Goal: Information Seeking & Learning: Check status

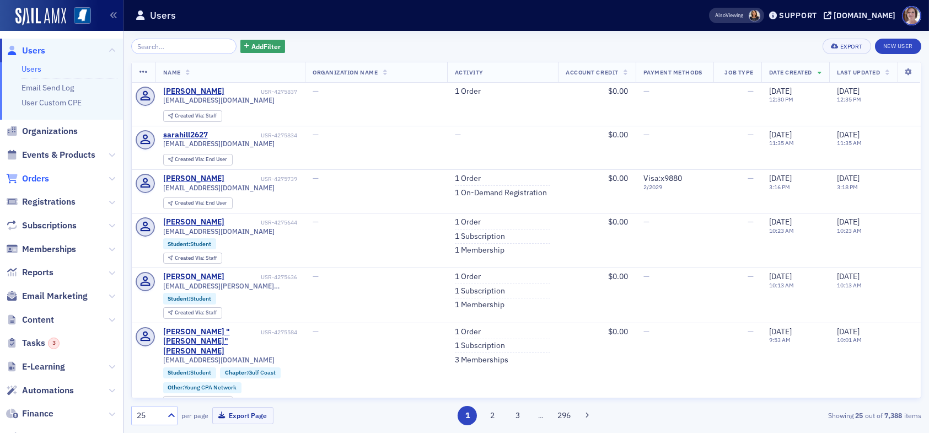
click at [43, 180] on span "Orders" at bounding box center [35, 179] width 27 height 12
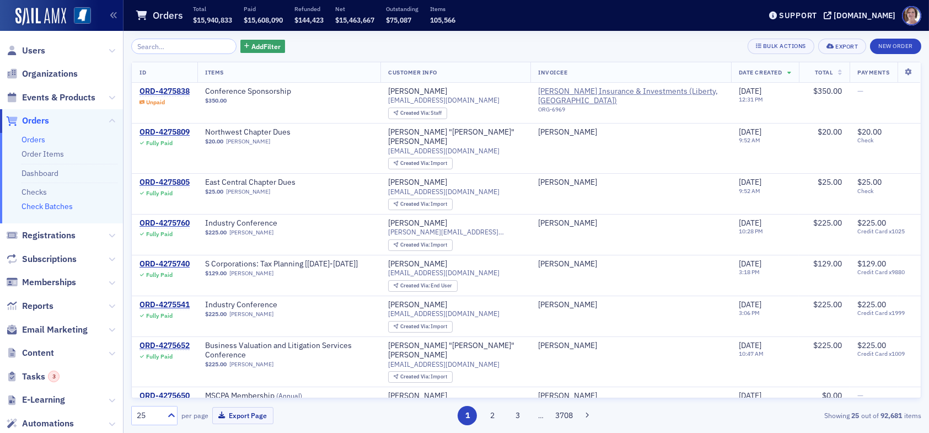
click at [61, 207] on link "Check Batches" at bounding box center [47, 206] width 51 height 10
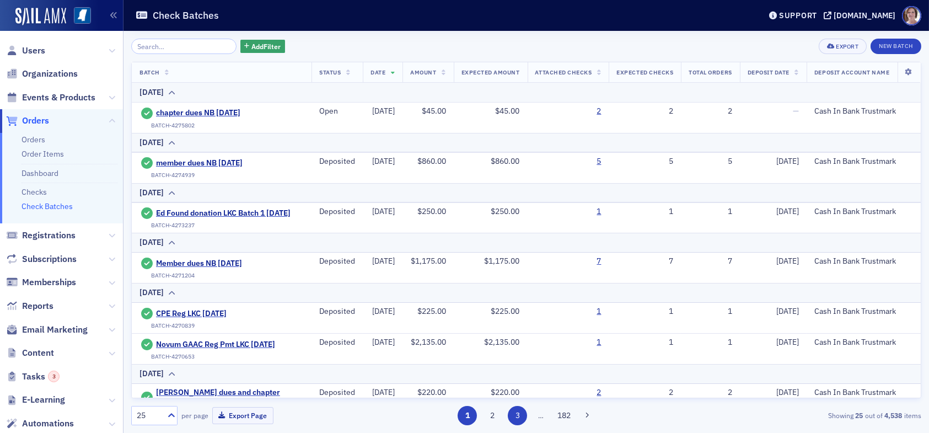
click at [520, 418] on button "3" at bounding box center [517, 415] width 19 height 19
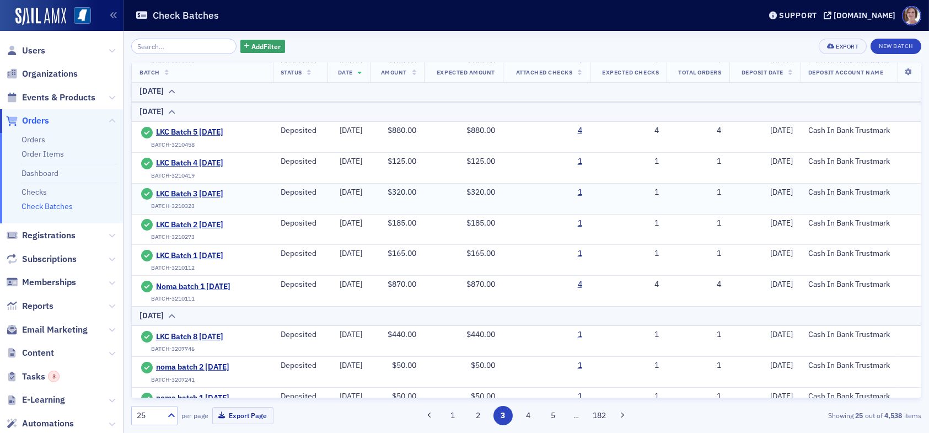
scroll to position [598, 0]
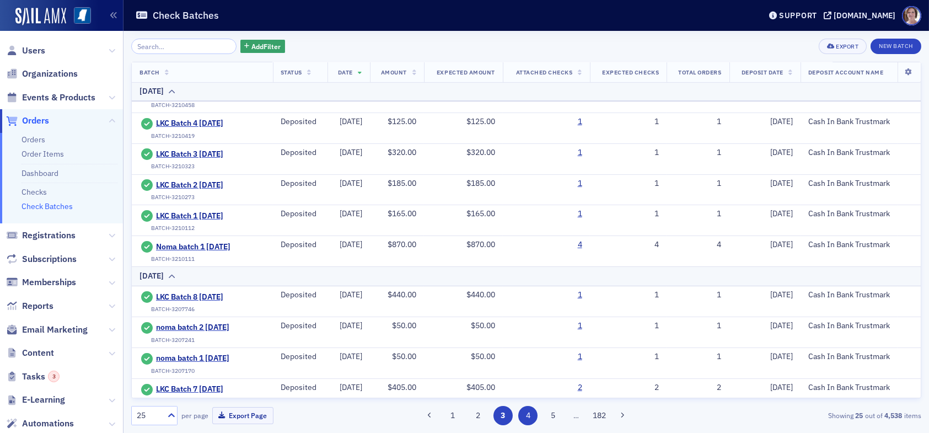
click at [527, 418] on button "4" at bounding box center [527, 415] width 19 height 19
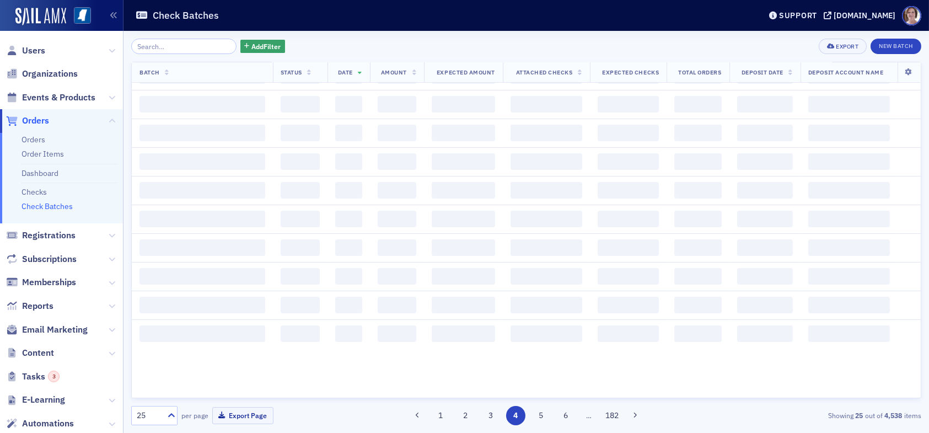
scroll to position [0, 0]
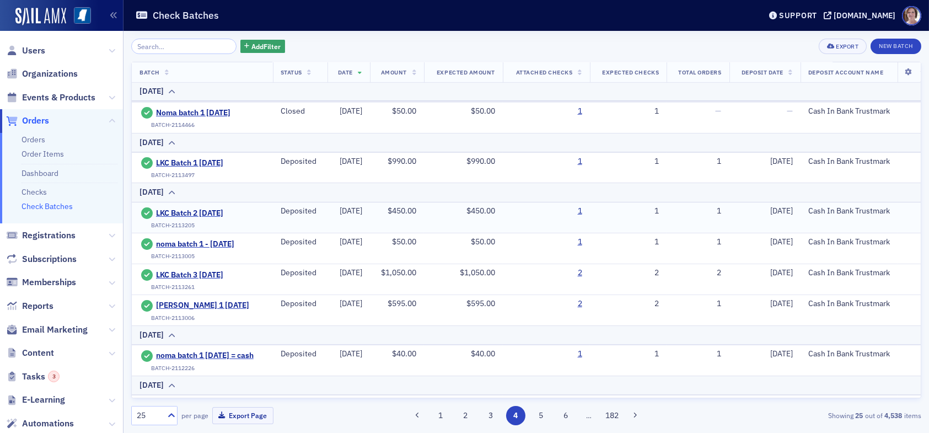
scroll to position [637, 0]
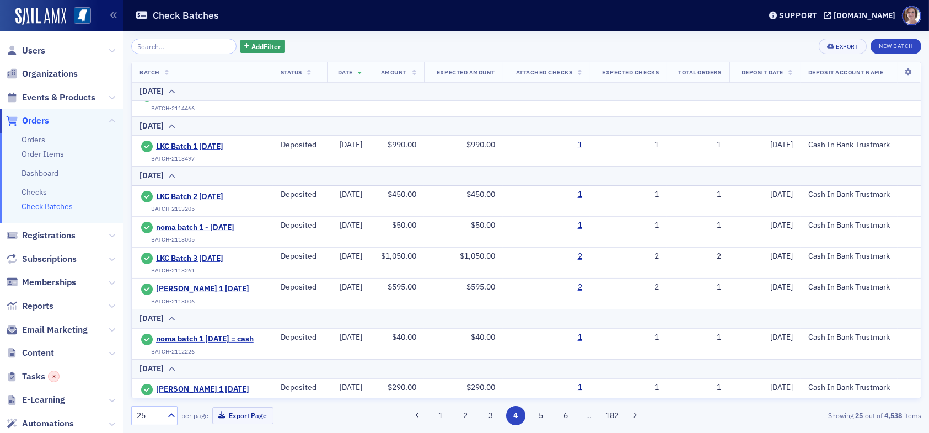
click at [536, 405] on div "25 per page Export Page 1 2 3 4 5 6 … 182 Showing 25 out of 4,538 items" at bounding box center [526, 411] width 790 height 27
click at [539, 413] on button "5" at bounding box center [540, 415] width 19 height 19
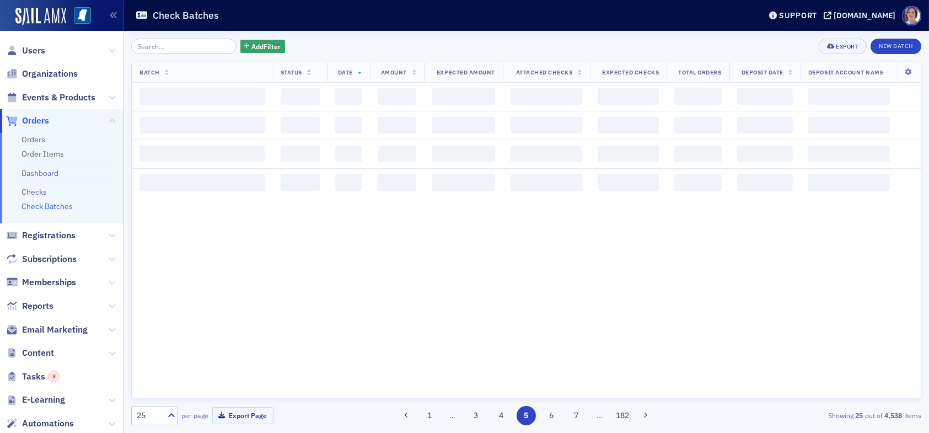
scroll to position [0, 0]
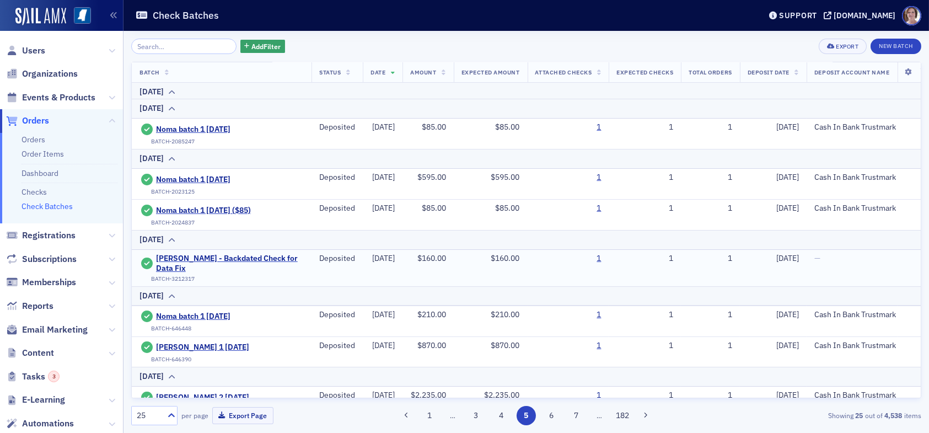
scroll to position [110, 0]
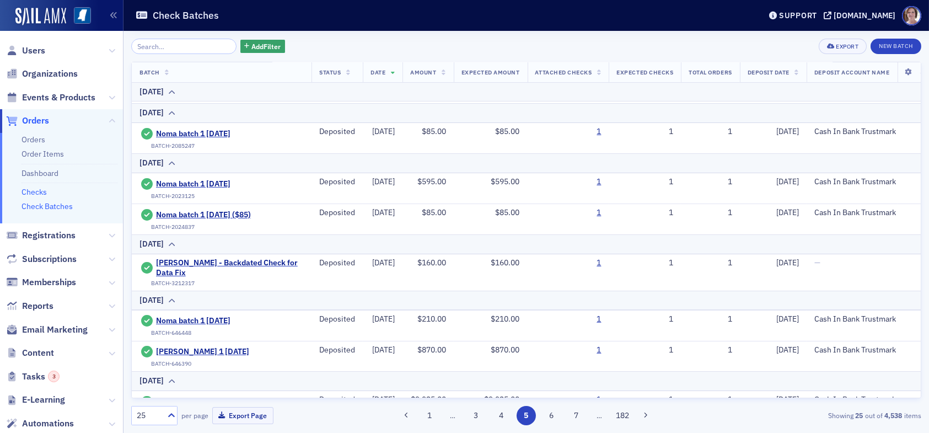
click at [38, 192] on link "Checks" at bounding box center [34, 192] width 25 height 10
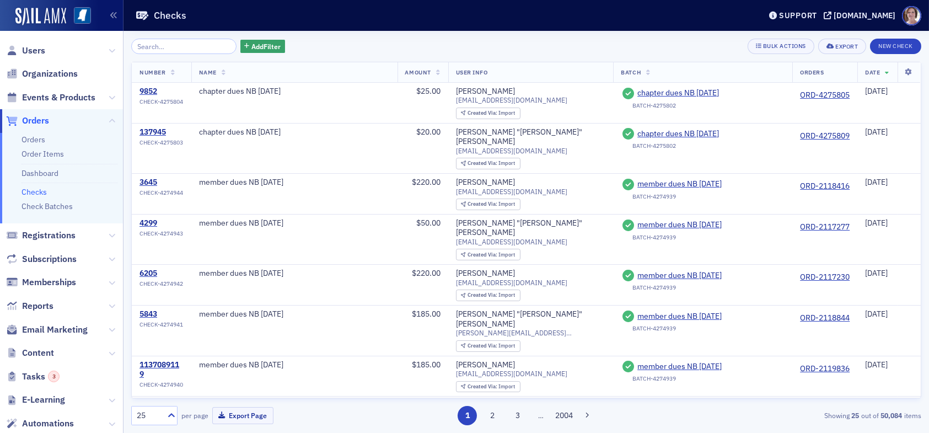
click at [181, 47] on input "search" at bounding box center [183, 46] width 105 height 15
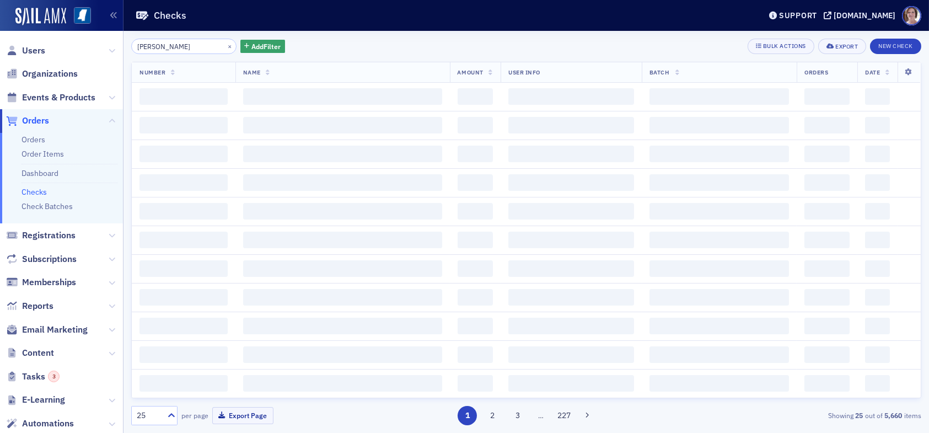
type input "levens"
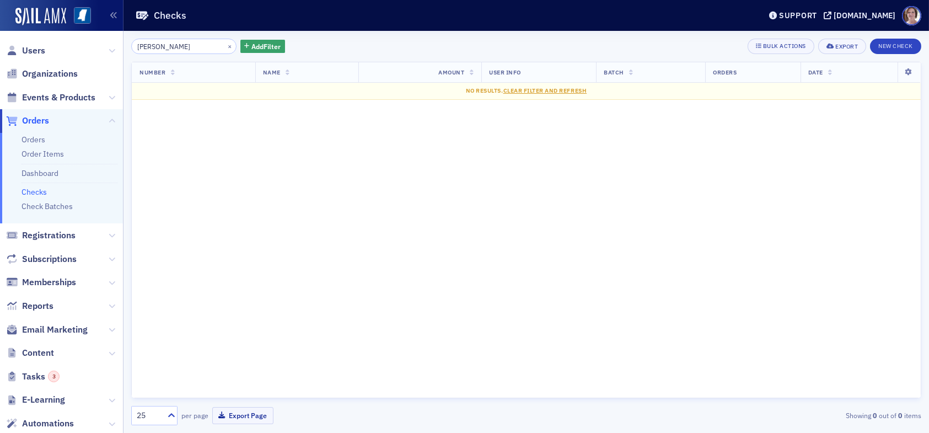
drag, startPoint x: 173, startPoint y: 45, endPoint x: 85, endPoint y: 43, distance: 87.7
click at [88, 45] on div "Users Organizations Events & Products Orders Orders Order Items Dashboard Check…" at bounding box center [464, 216] width 929 height 433
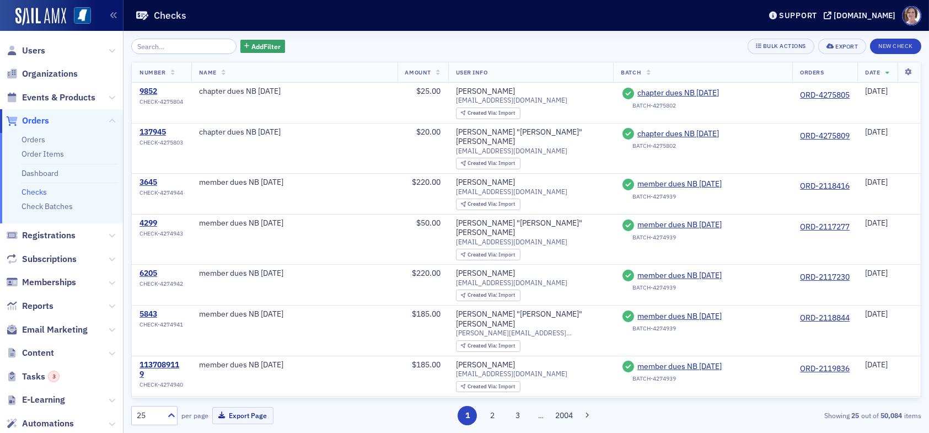
click at [174, 50] on input "search" at bounding box center [183, 46] width 105 height 15
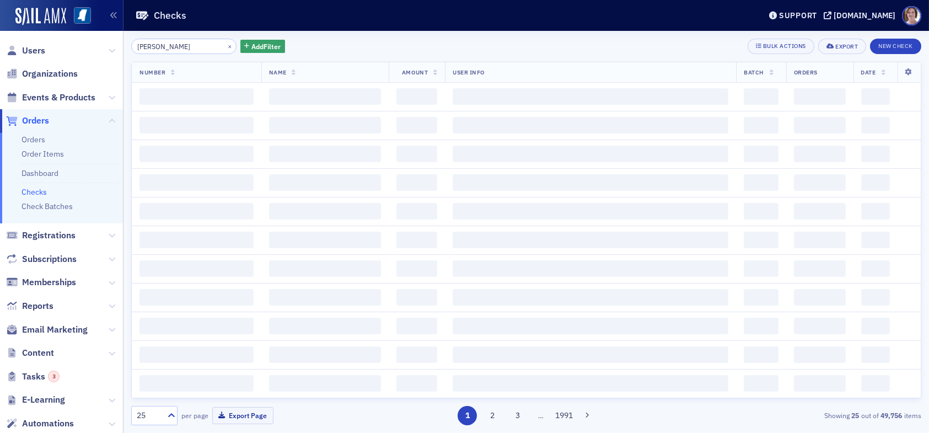
type input "koerber"
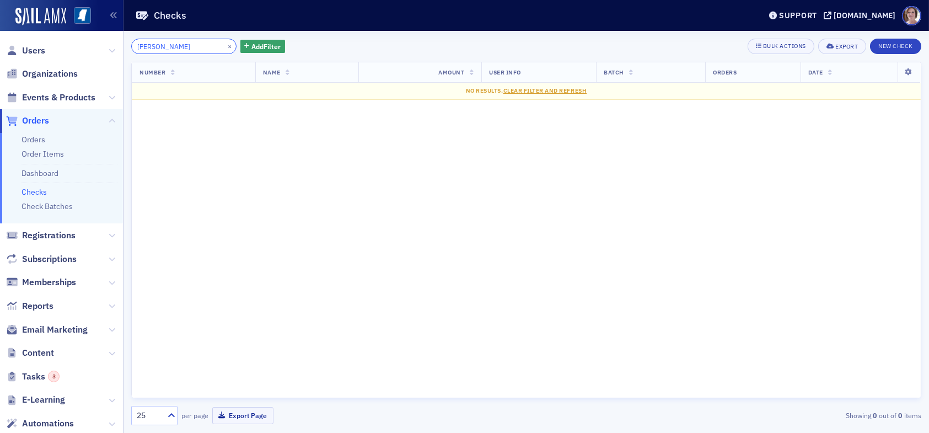
click at [170, 41] on div "koerber × Add Filter Bulk Actions Export New Check Number Name Amount User Info…" at bounding box center [526, 232] width 790 height 402
drag, startPoint x: 170, startPoint y: 41, endPoint x: 85, endPoint y: 30, distance: 85.1
click at [92, 37] on div "Users Organizations Events & Products Orders Orders Order Items Dashboard Check…" at bounding box center [464, 216] width 929 height 433
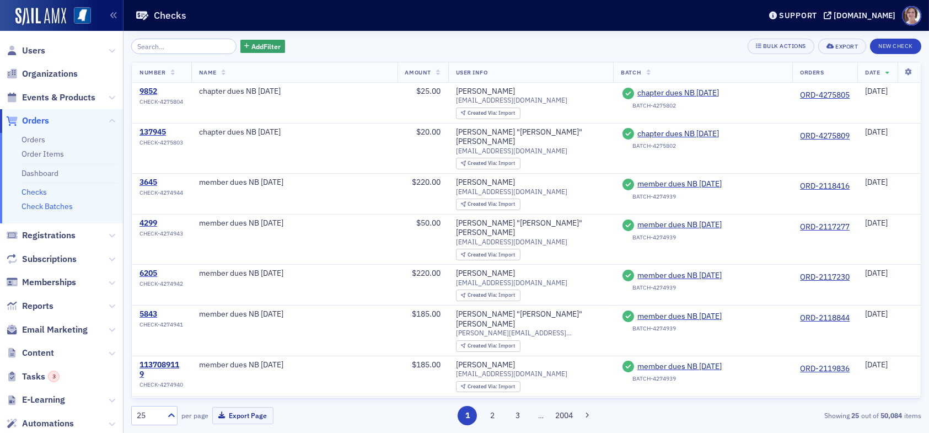
click at [53, 205] on link "Check Batches" at bounding box center [47, 206] width 51 height 10
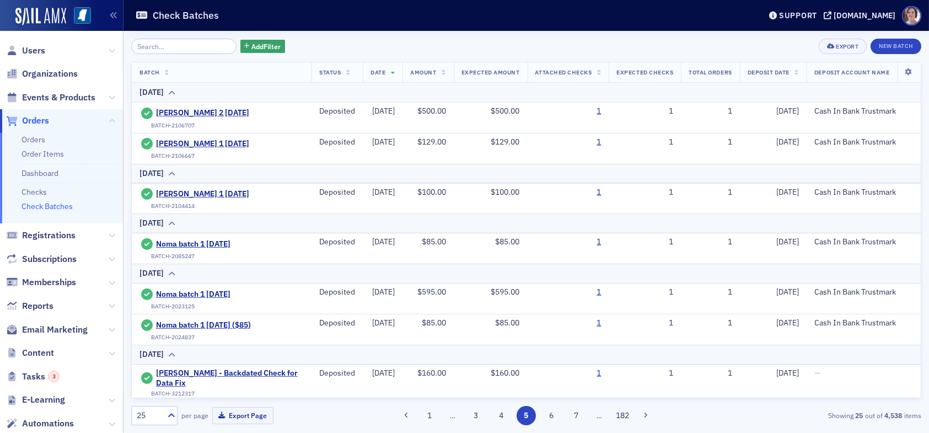
click at [60, 208] on link "Check Batches" at bounding box center [47, 206] width 51 height 10
click at [36, 49] on span "Users" at bounding box center [33, 51] width 23 height 12
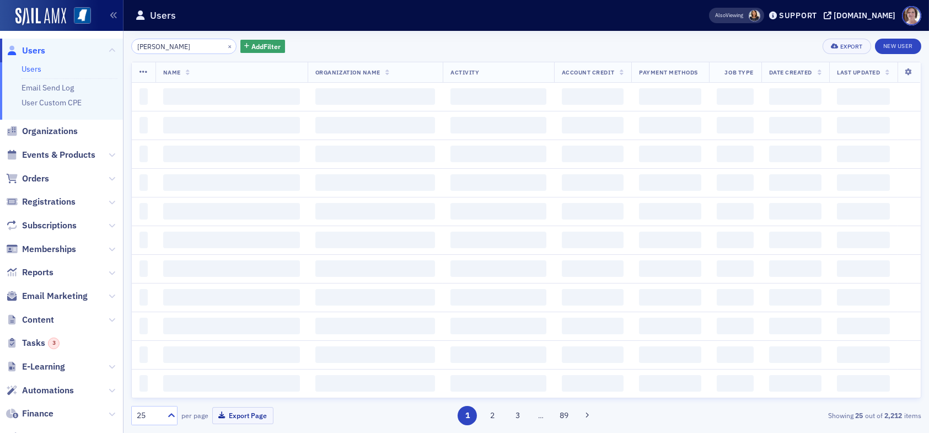
type input "jerry levens"
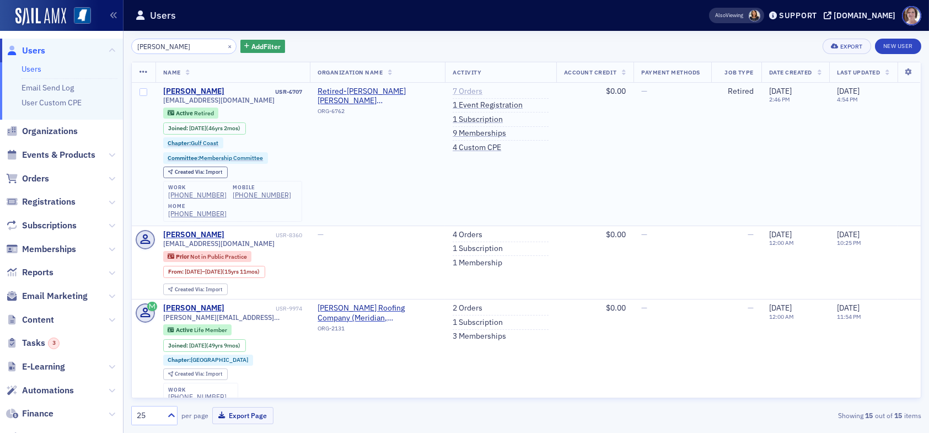
click at [467, 92] on link "7 Orders" at bounding box center [468, 92] width 30 height 10
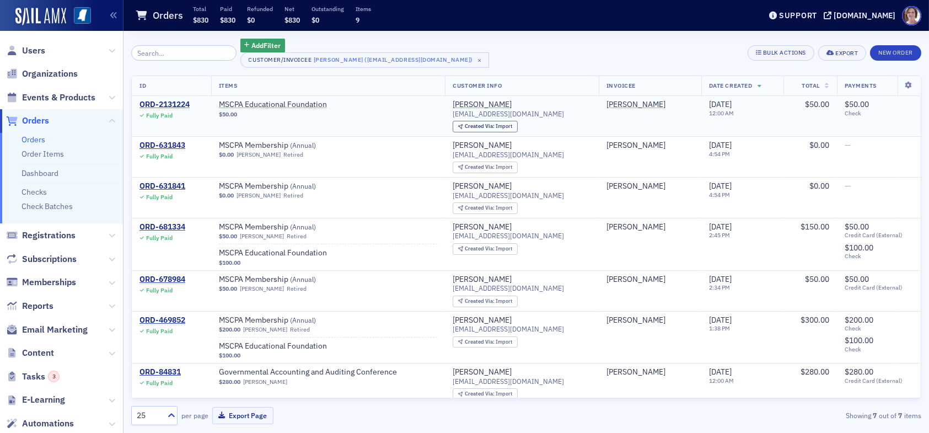
click at [167, 104] on div "ORD-2131224" at bounding box center [165, 105] width 50 height 10
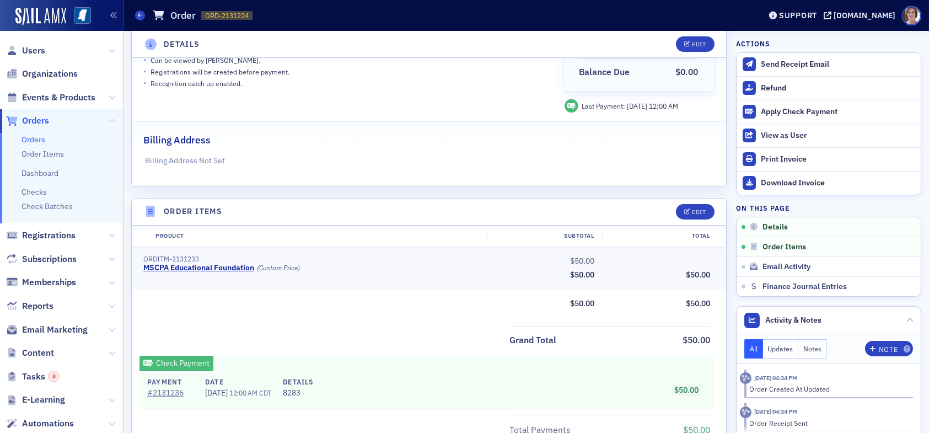
scroll to position [221, 0]
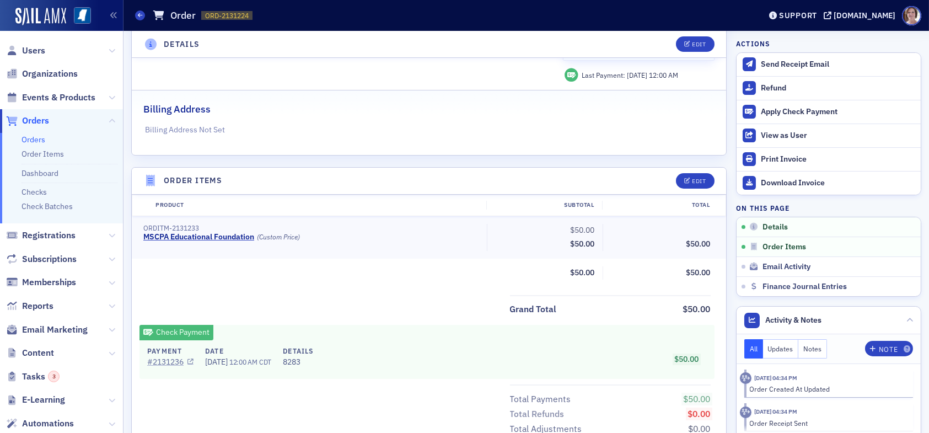
click at [167, 357] on link "# 2131236" at bounding box center [170, 362] width 46 height 12
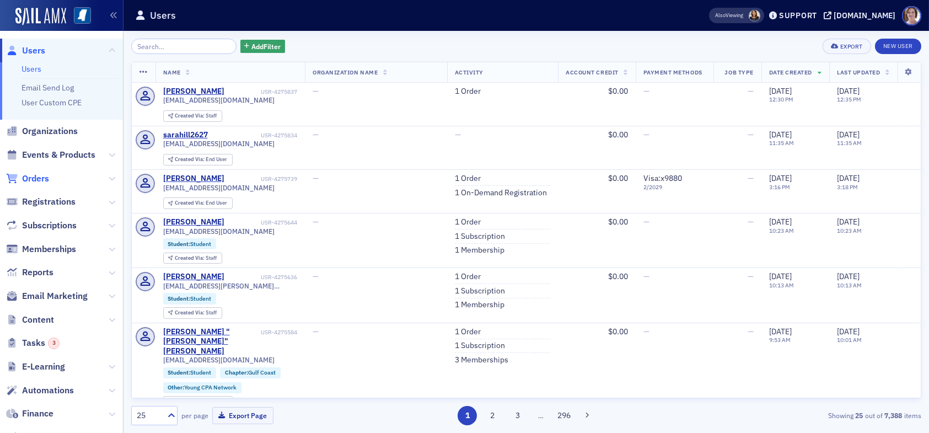
click at [45, 175] on span "Orders" at bounding box center [35, 179] width 27 height 12
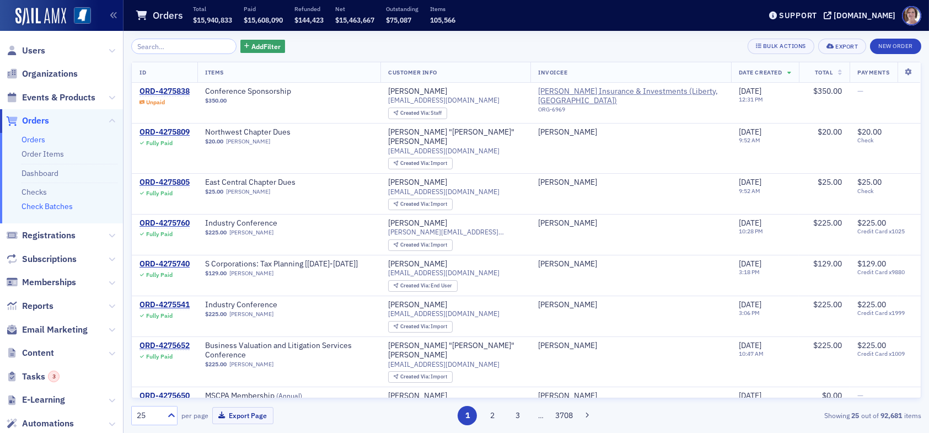
click at [46, 205] on link "Check Batches" at bounding box center [47, 206] width 51 height 10
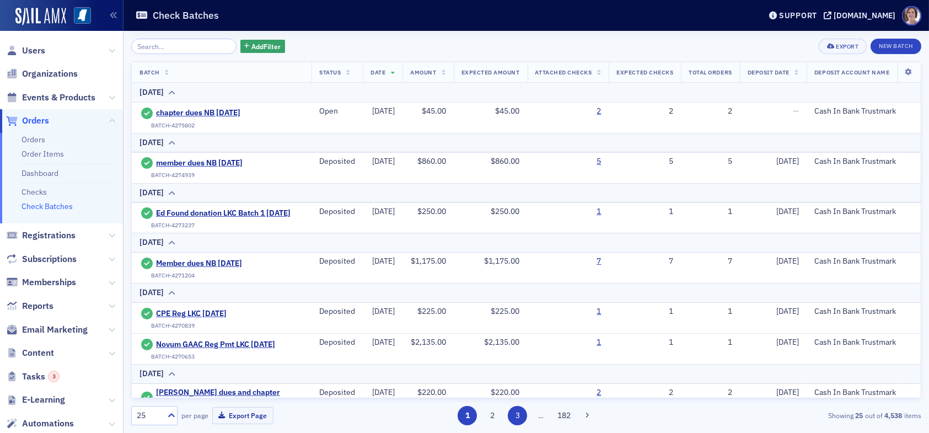
click at [518, 418] on button "3" at bounding box center [517, 415] width 19 height 19
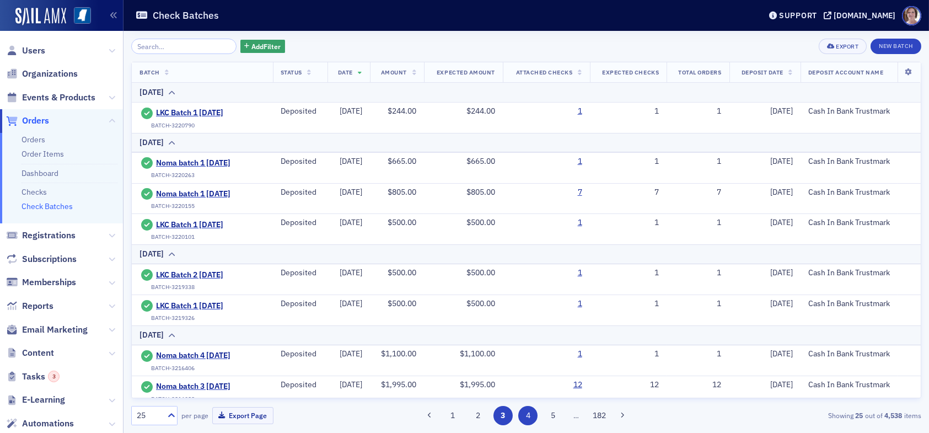
click at [526, 418] on button "4" at bounding box center [527, 415] width 19 height 19
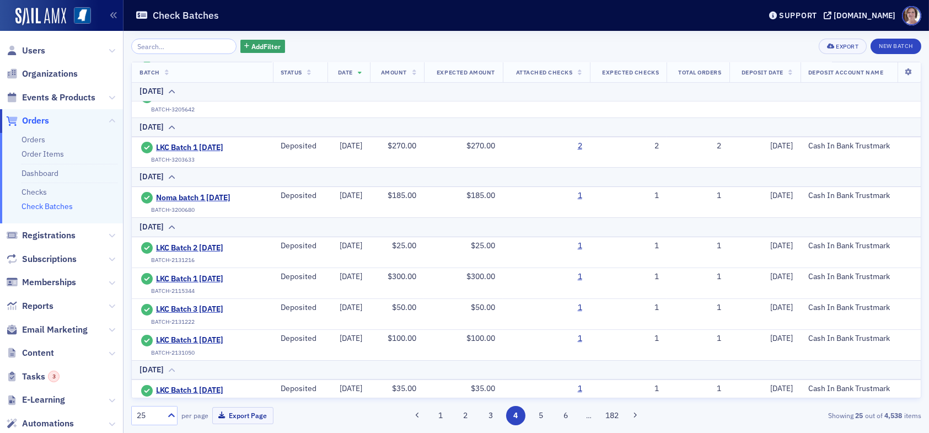
scroll to position [331, 0]
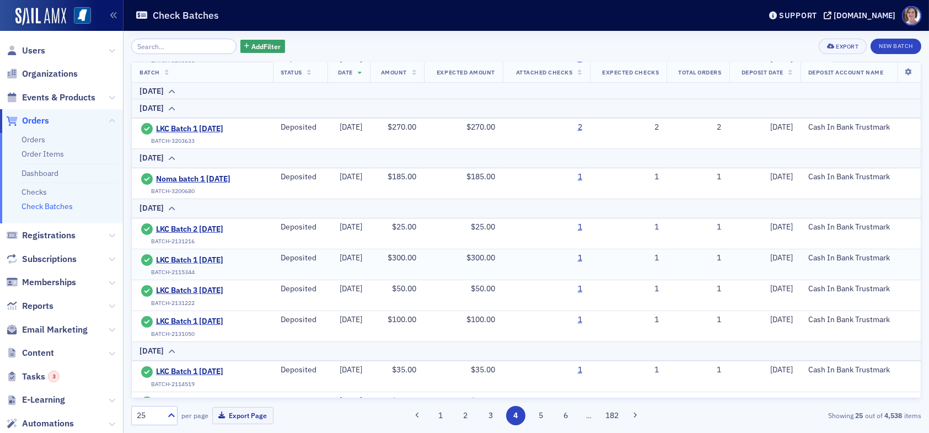
click at [200, 255] on span "LKC Batch 1 06.30.25" at bounding box center [206, 260] width 100 height 10
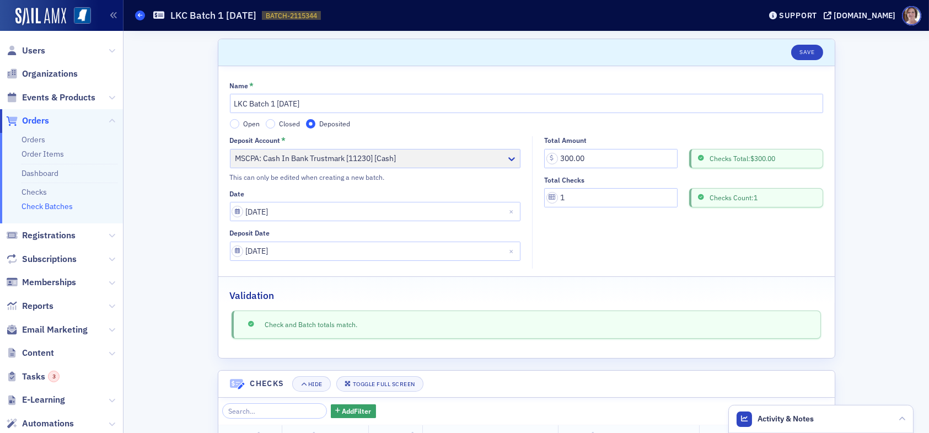
click at [139, 13] on icon at bounding box center [140, 15] width 4 height 5
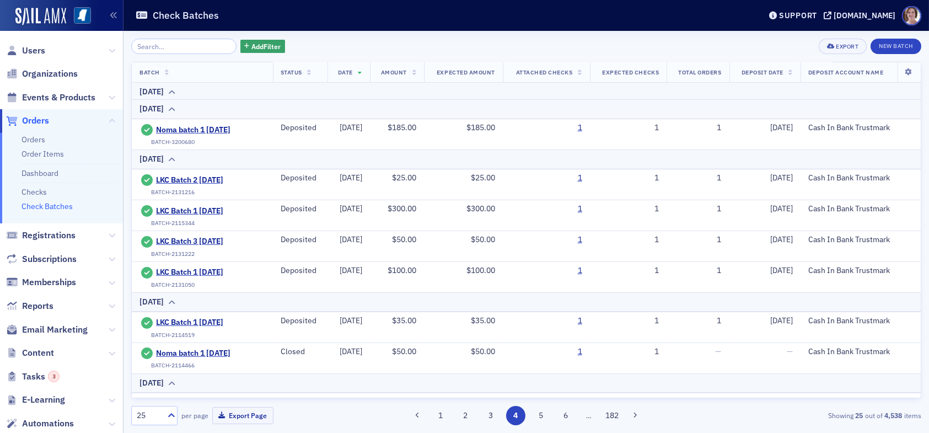
scroll to position [361, 0]
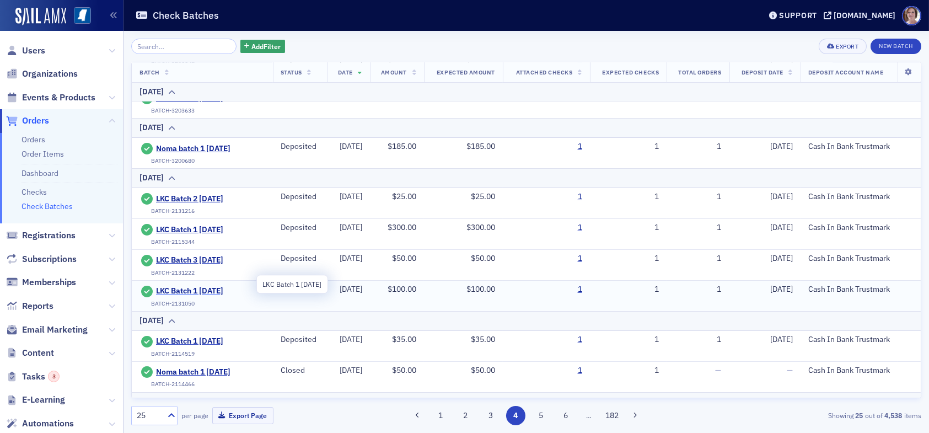
click at [216, 286] on span "LKC Batch 1 06.30.25" at bounding box center [206, 291] width 100 height 10
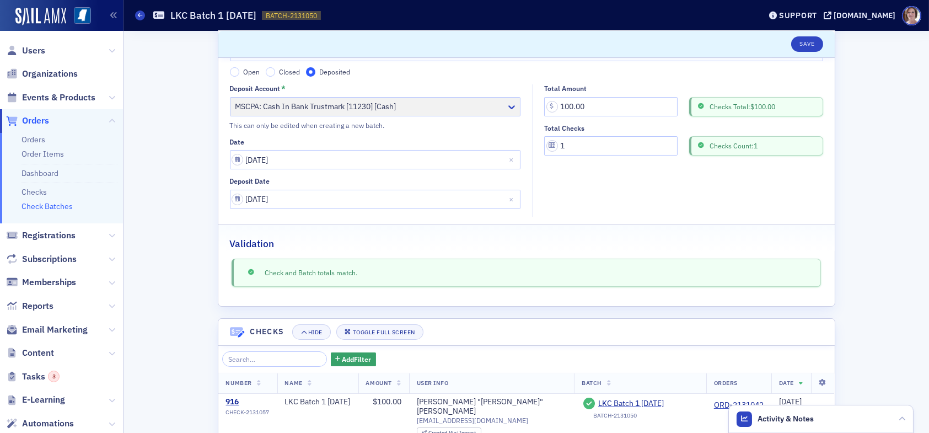
scroll to position [98, 0]
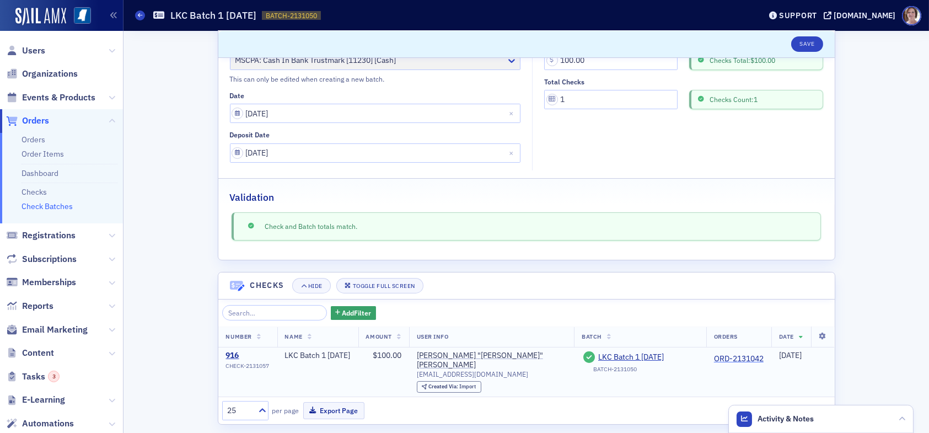
click at [718, 355] on link "ORD-2131042" at bounding box center [739, 359] width 50 height 10
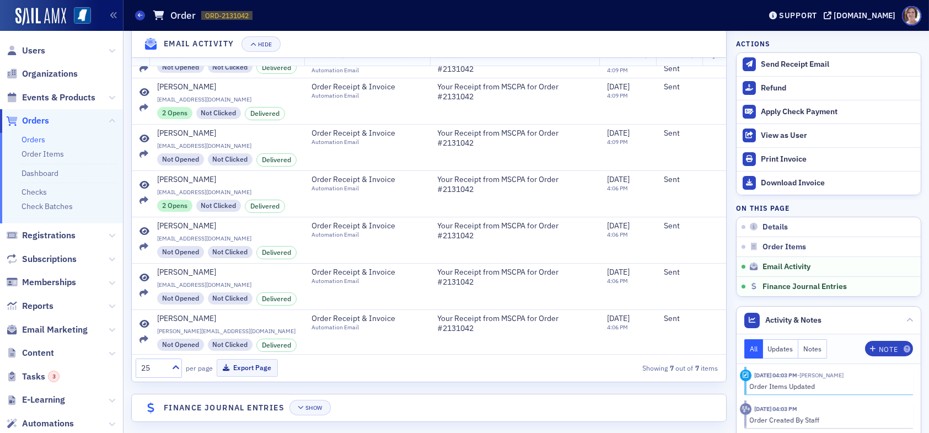
scroll to position [818, 0]
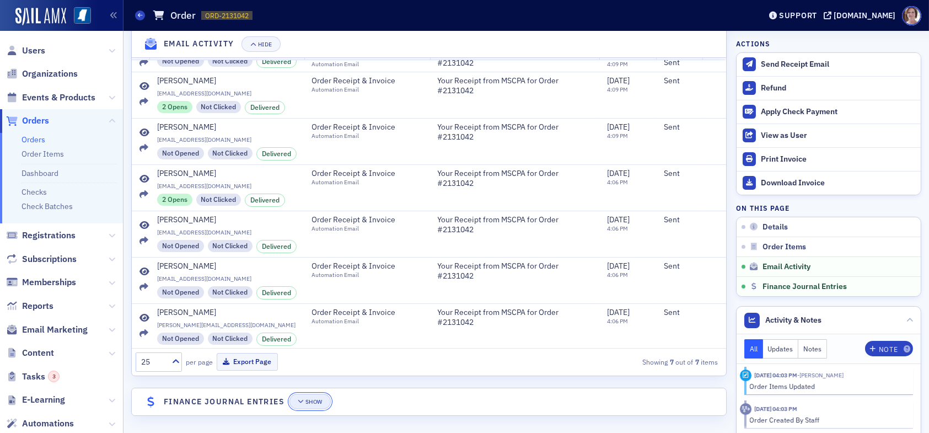
click at [315, 399] on div "Show" at bounding box center [314, 402] width 17 height 6
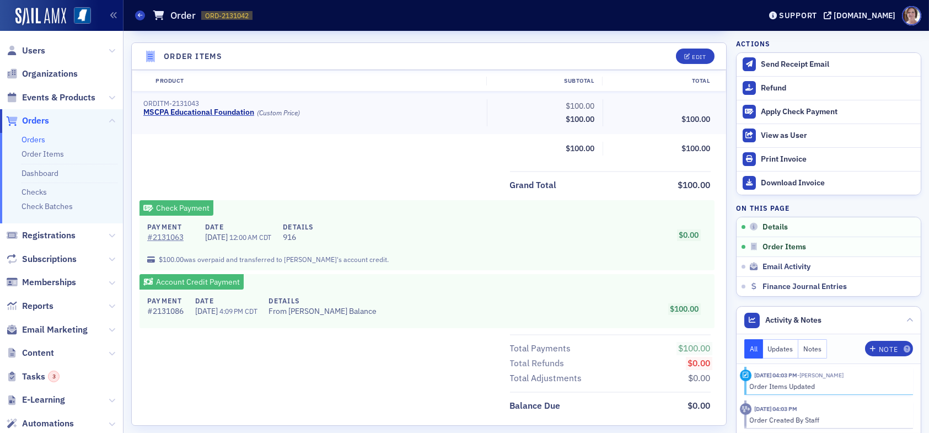
scroll to position [386, 0]
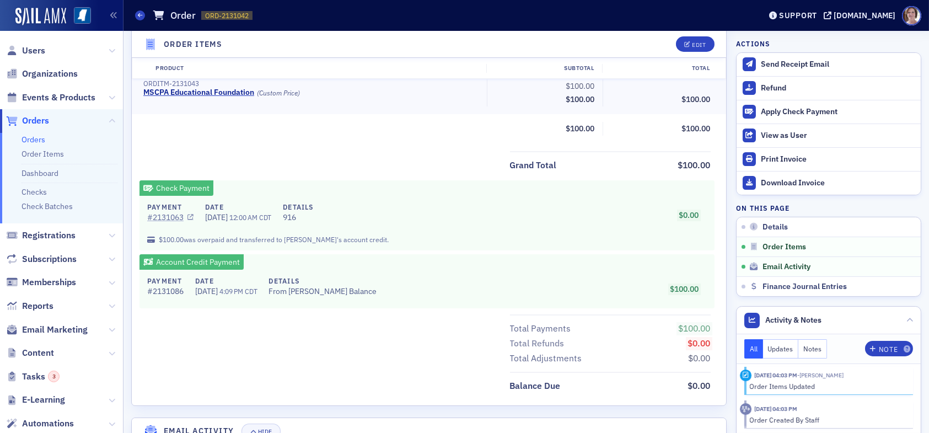
click at [178, 216] on link "# 2131063" at bounding box center [170, 218] width 46 height 12
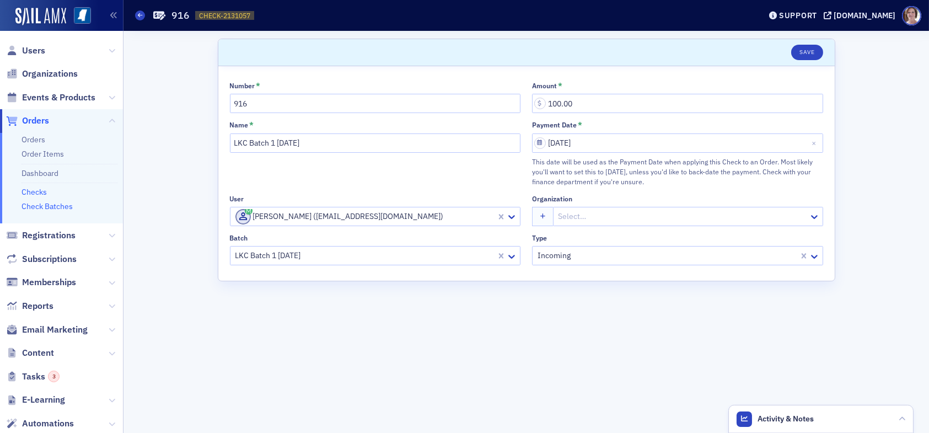
click at [67, 207] on link "Check Batches" at bounding box center [47, 206] width 51 height 10
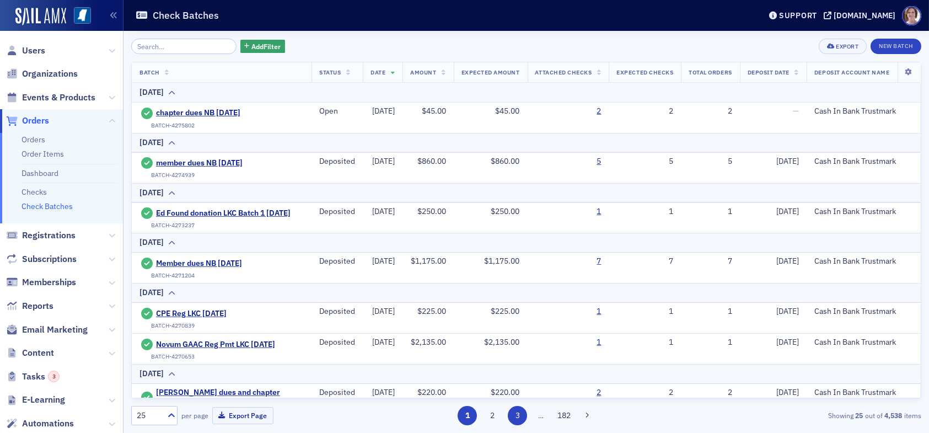
click at [519, 415] on button "3" at bounding box center [517, 415] width 19 height 19
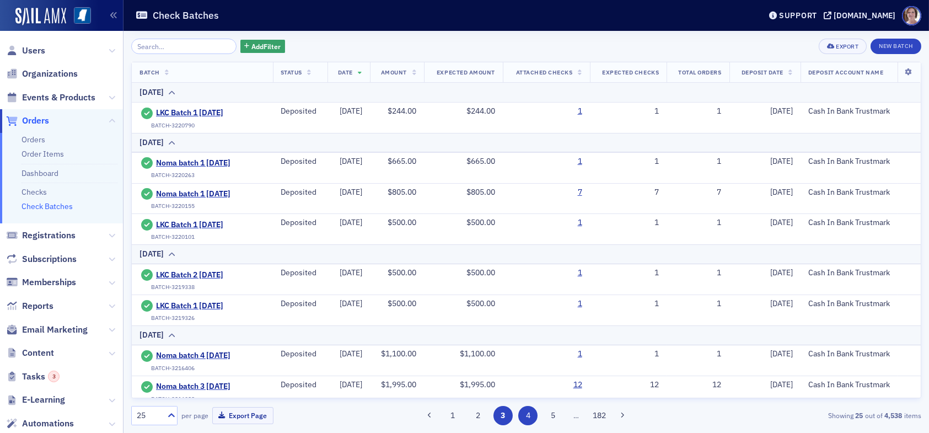
click at [531, 416] on button "4" at bounding box center [527, 415] width 19 height 19
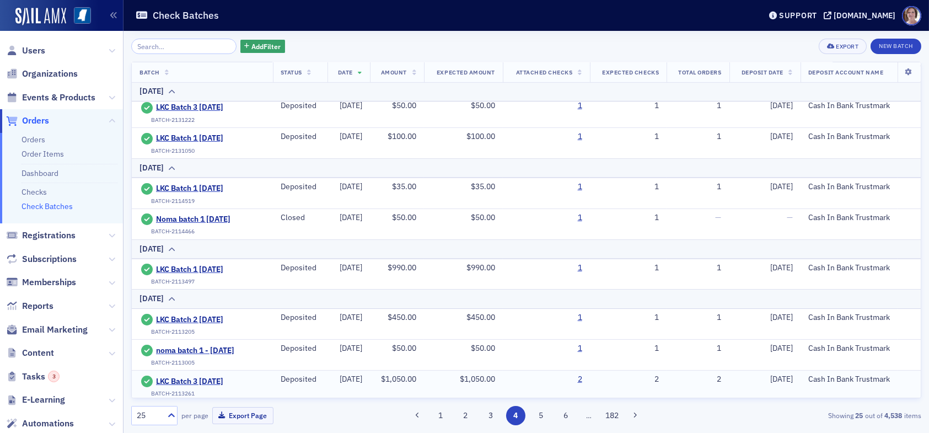
scroll to position [441, 0]
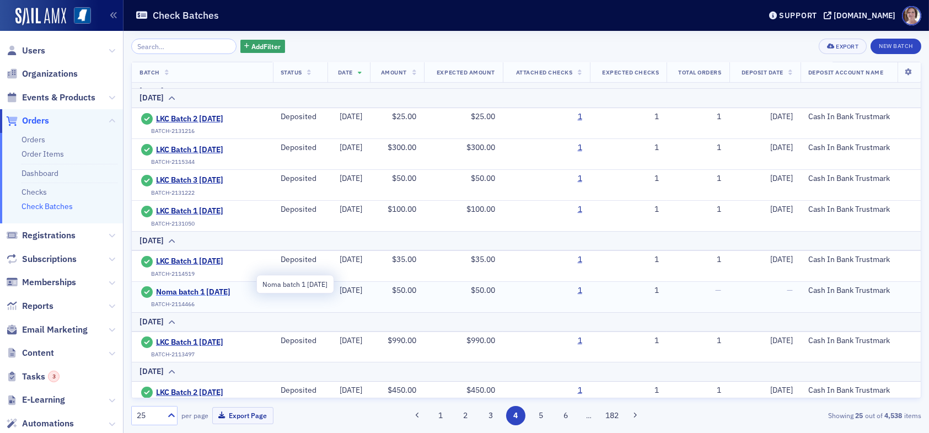
click at [218, 287] on span "Noma batch 1 6.27.25" at bounding box center [206, 292] width 100 height 10
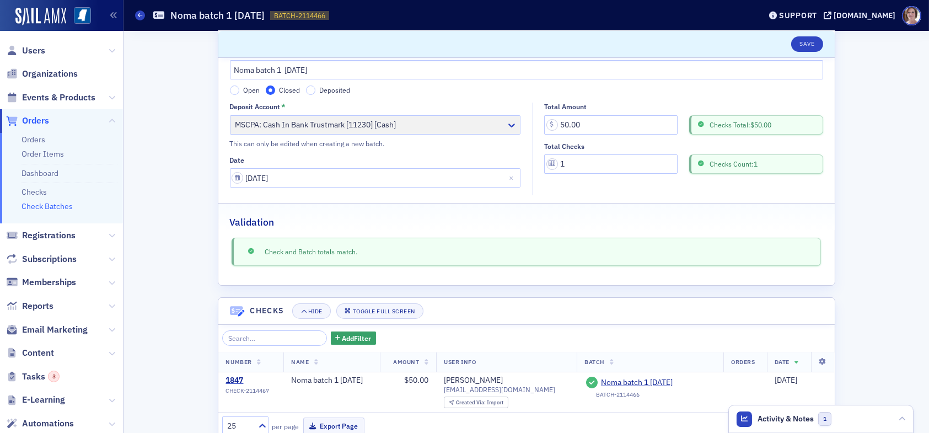
scroll to position [59, 0]
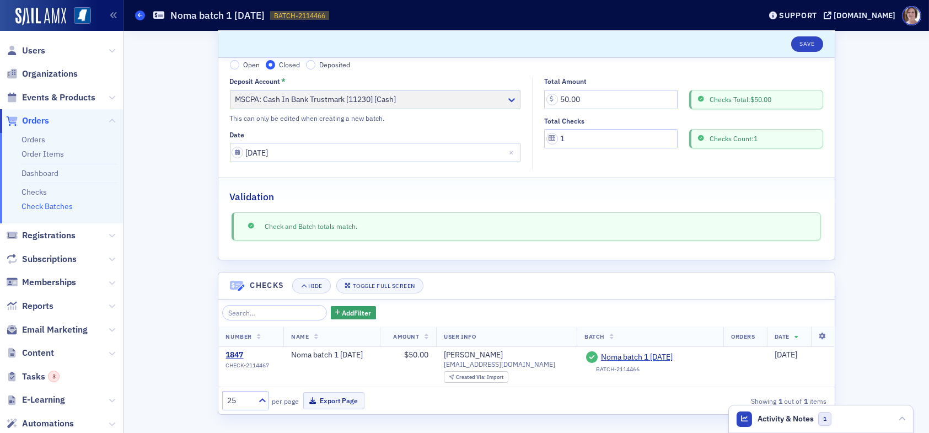
click at [140, 11] on span at bounding box center [140, 15] width 10 height 10
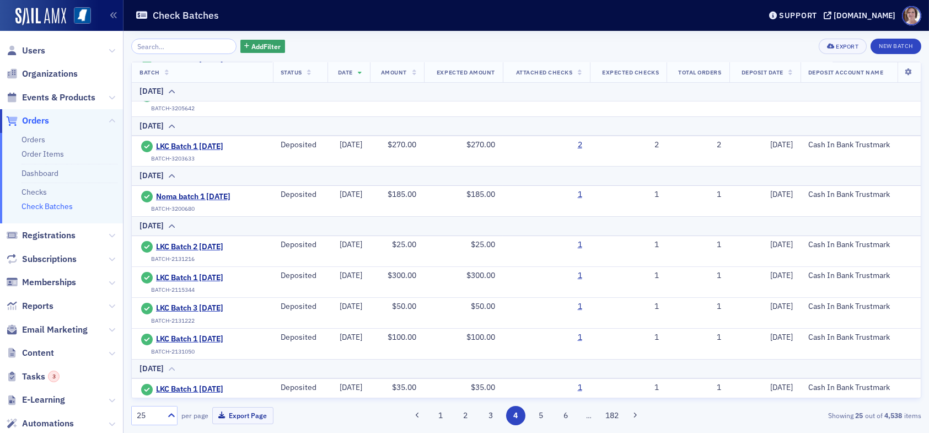
scroll to position [331, 0]
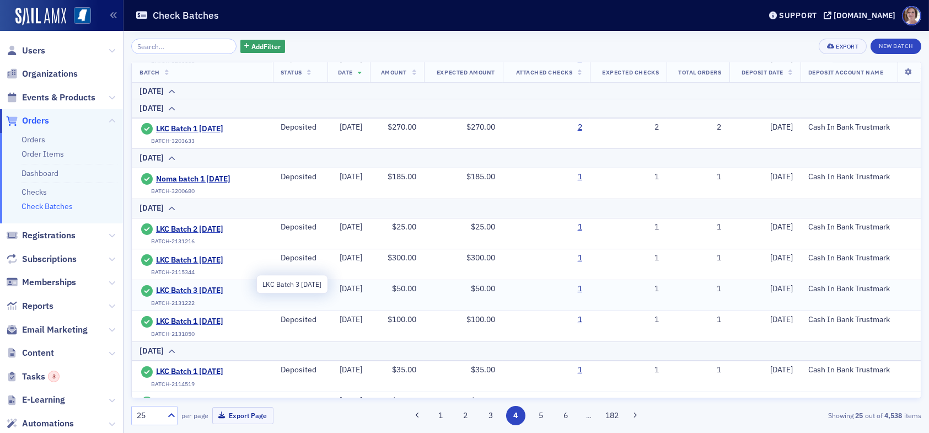
click at [188, 286] on span "LKC Batch 3 06.30.25" at bounding box center [206, 291] width 100 height 10
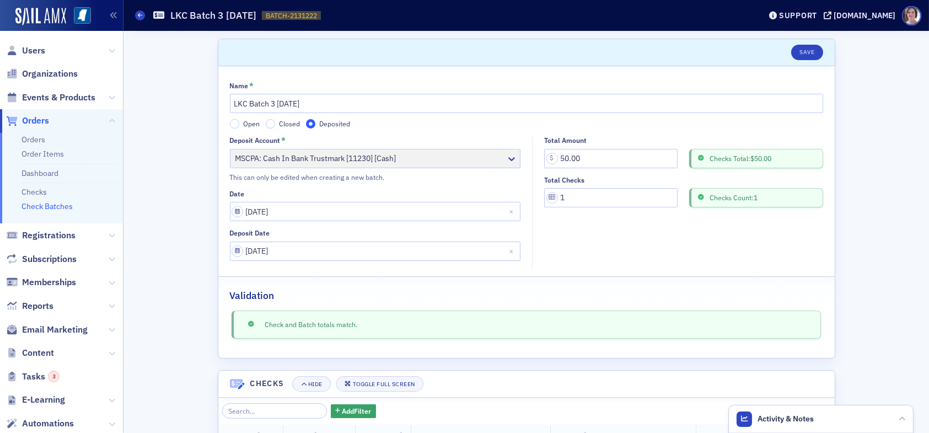
click at [63, 206] on link "Check Batches" at bounding box center [47, 206] width 51 height 10
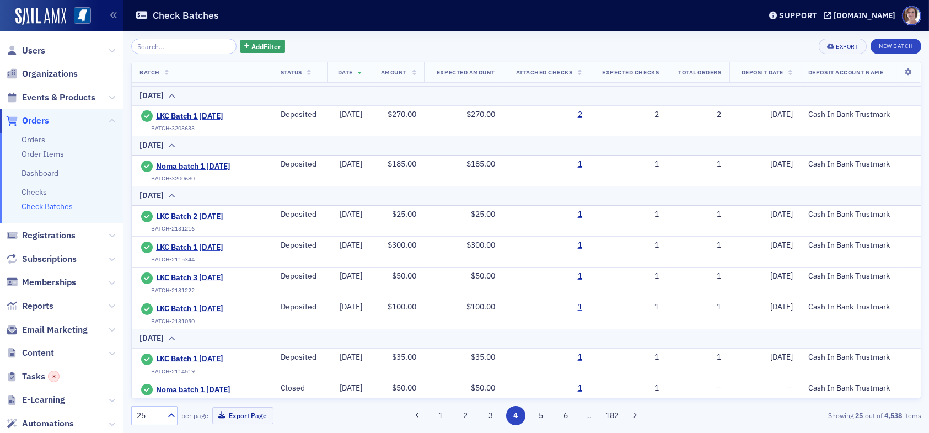
scroll to position [331, 0]
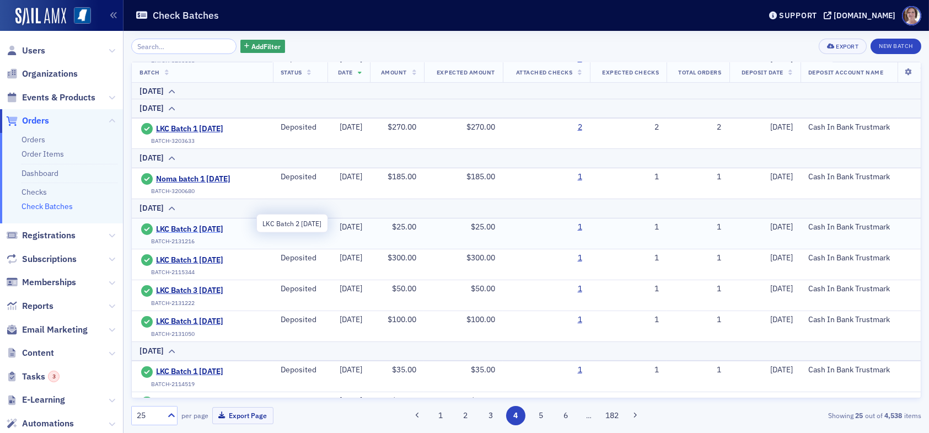
click at [216, 226] on span "LKC Batch 2 06.30.25" at bounding box center [206, 229] width 100 height 10
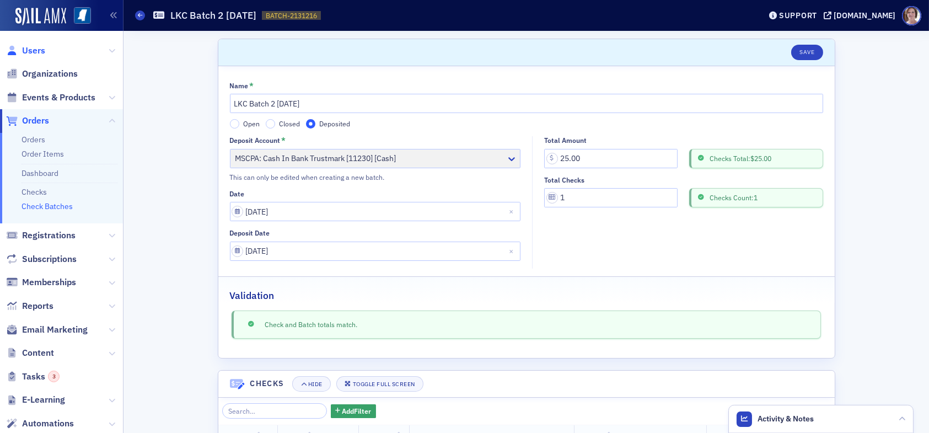
click at [39, 47] on span "Users" at bounding box center [33, 51] width 23 height 12
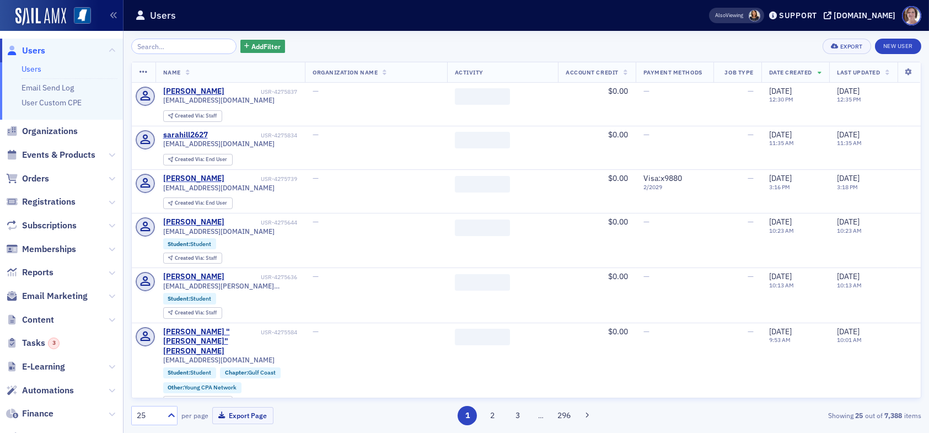
click at [176, 43] on input "search" at bounding box center [183, 46] width 105 height 15
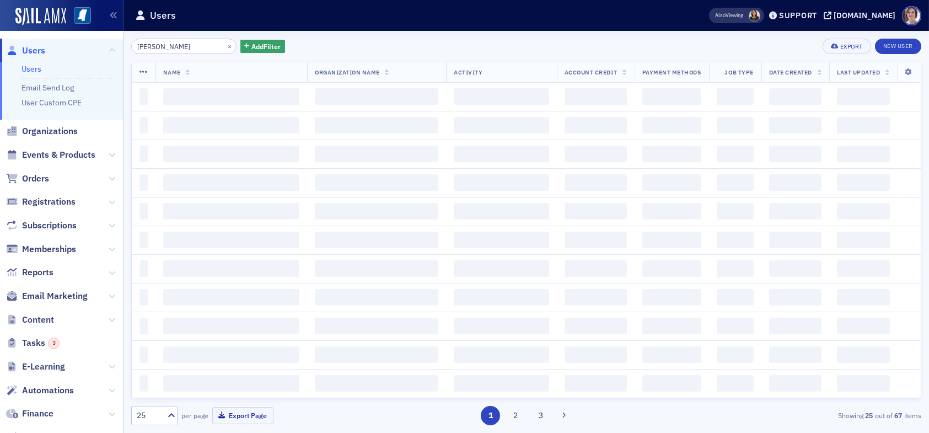
type input "jim koerber"
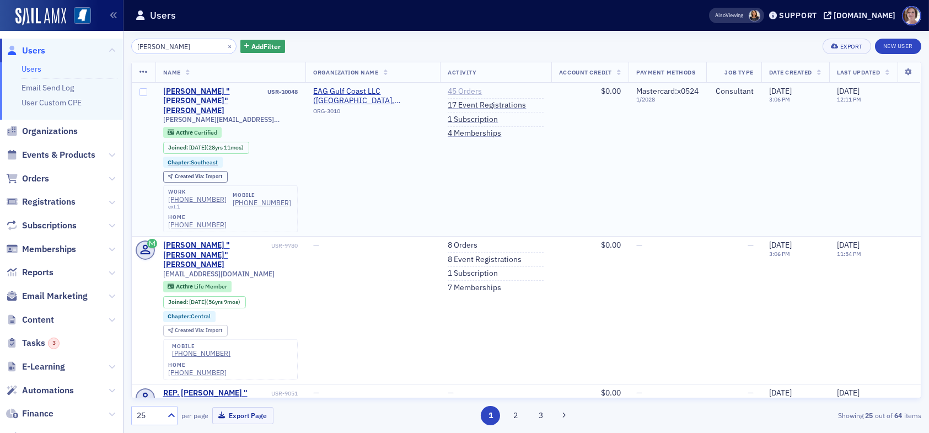
click at [453, 90] on link "45 Orders" at bounding box center [465, 92] width 34 height 10
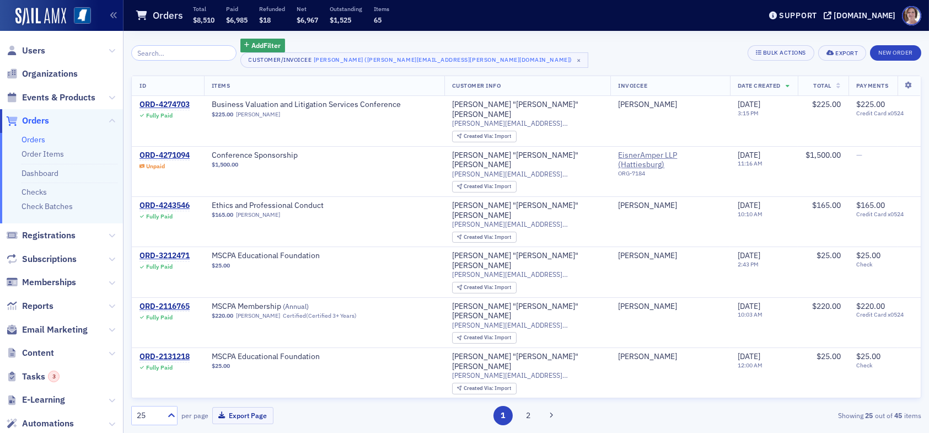
drag, startPoint x: 38, startPoint y: 50, endPoint x: 89, endPoint y: 55, distance: 51.6
click at [39, 50] on span "Users" at bounding box center [33, 51] width 23 height 12
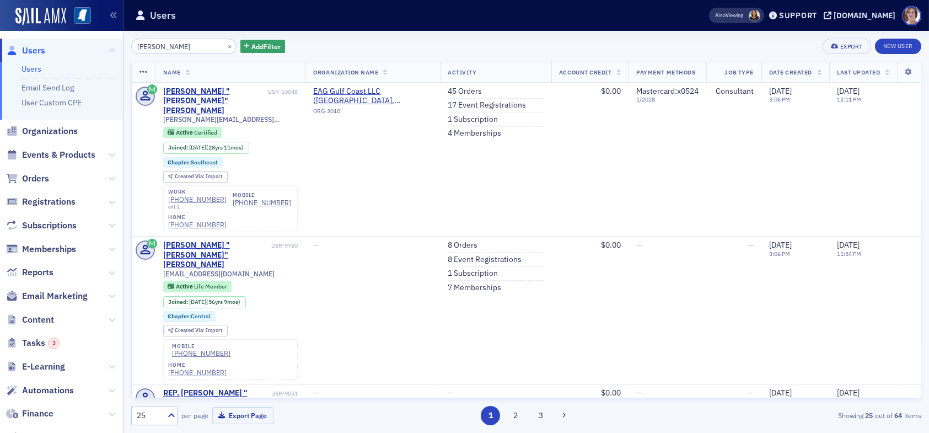
drag, startPoint x: 179, startPoint y: 46, endPoint x: 74, endPoint y: 46, distance: 104.8
click at [76, 46] on div "Users Users Email Send Log User Custom CPE Organizations Events & Products Orde…" at bounding box center [464, 216] width 929 height 433
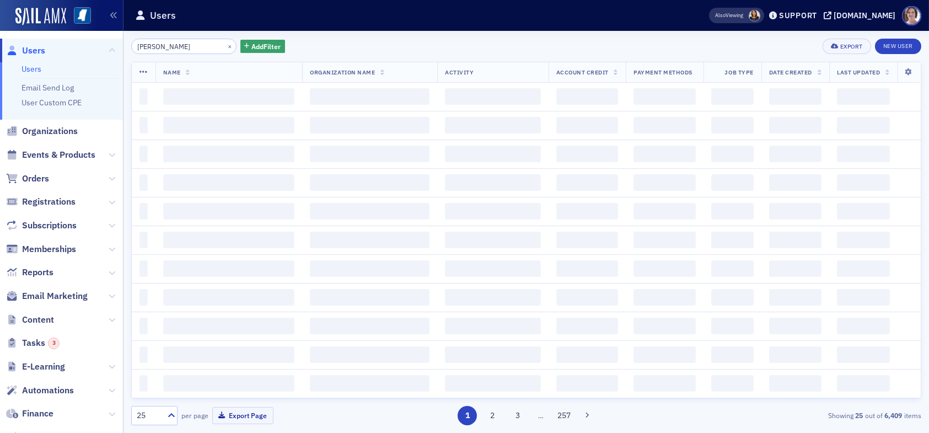
type input "[PERSON_NAME]"
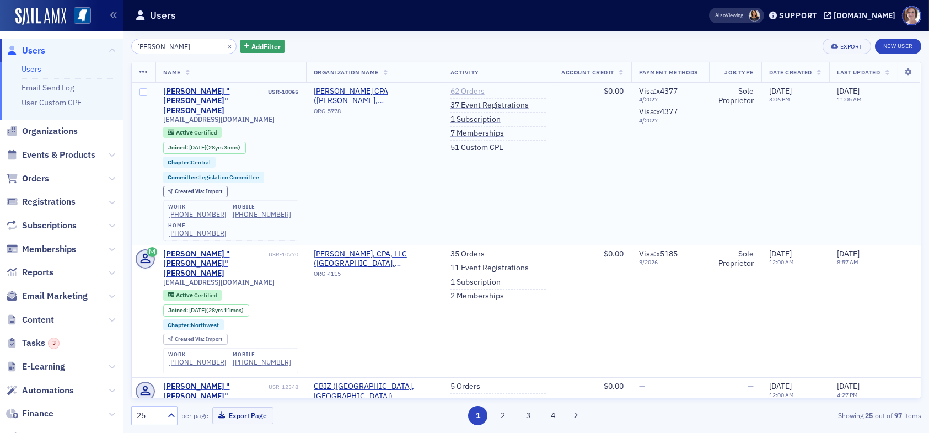
click at [466, 90] on link "62 Orders" at bounding box center [468, 92] width 34 height 10
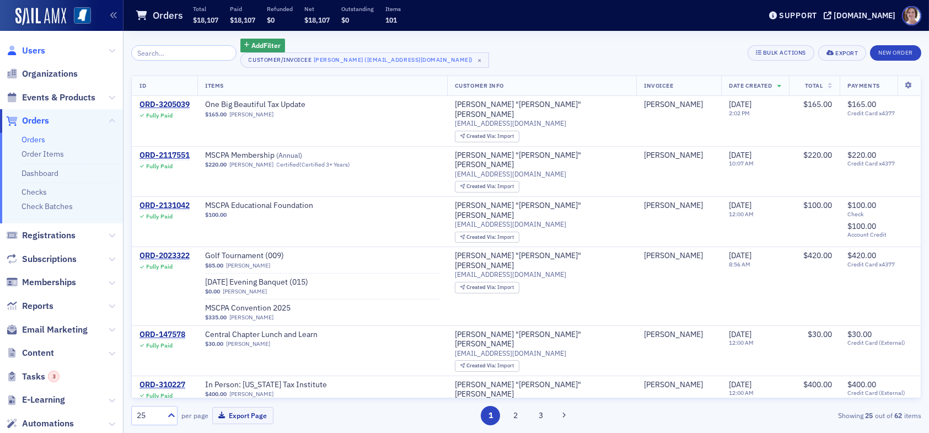
click at [33, 47] on span "Users" at bounding box center [33, 51] width 23 height 12
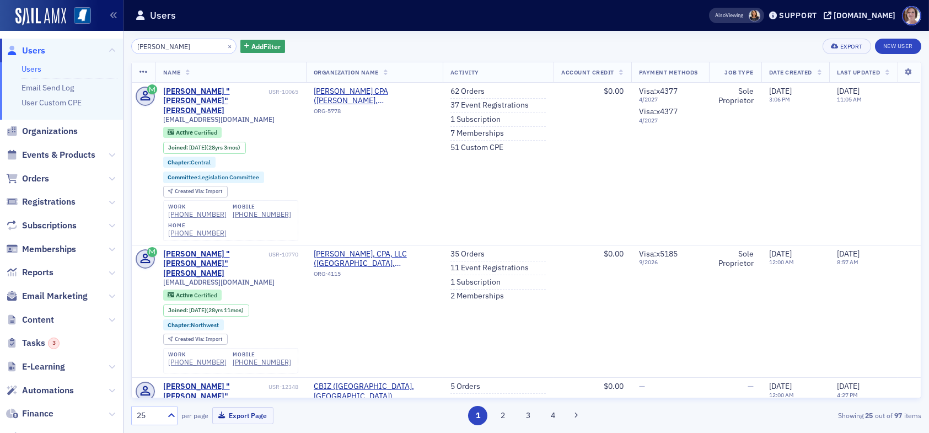
drag, startPoint x: 186, startPoint y: 46, endPoint x: 67, endPoint y: 49, distance: 119.2
click at [67, 49] on div "Users Users Email Send Log User Custom CPE Organizations Events & Products Orde…" at bounding box center [464, 216] width 929 height 433
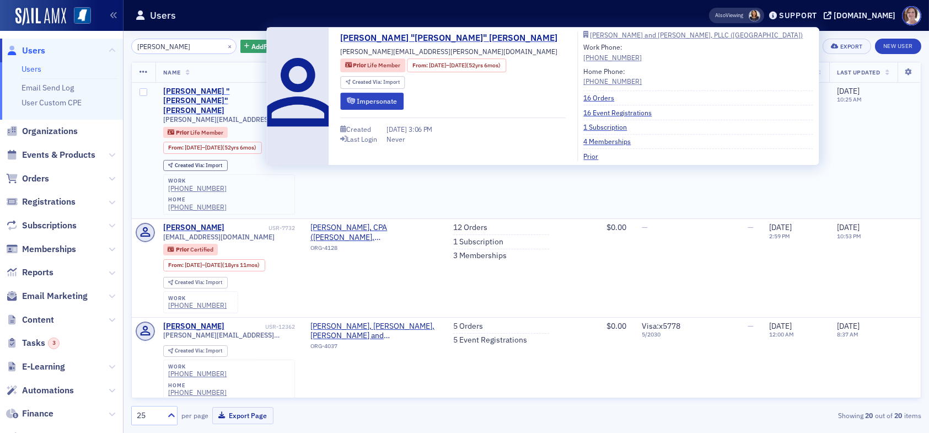
type input "keith winfield"
click at [204, 90] on div "Samuel Keith "Keith" Winfield" at bounding box center [214, 101] width 103 height 29
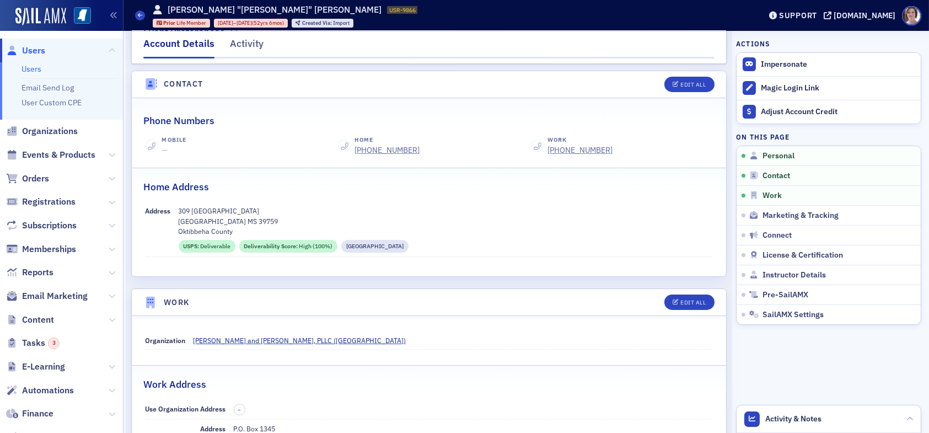
scroll to position [441, 0]
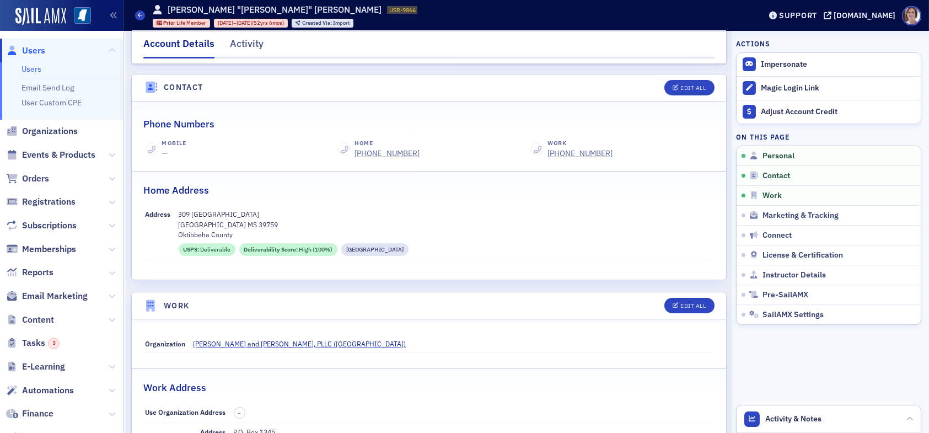
click at [675, 207] on dd "309 Fairfield Starkville MS 39759 Oktibbeha County USPS : Deliverable Deliverab…" at bounding box center [446, 232] width 534 height 55
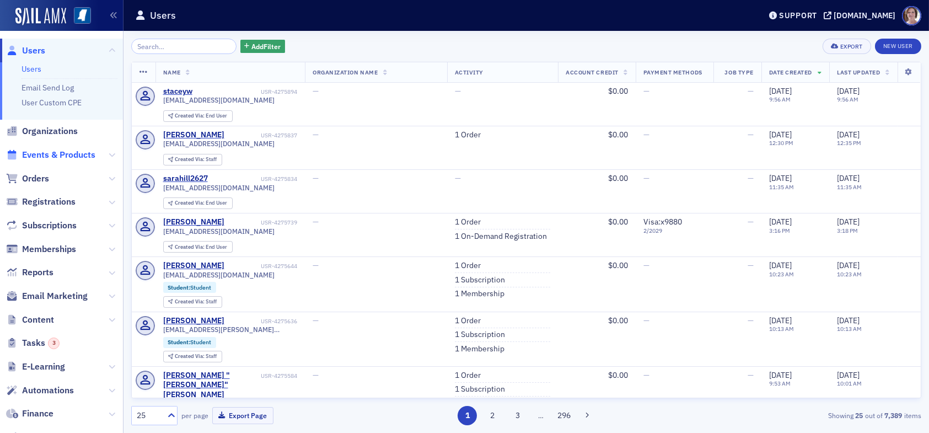
click at [56, 156] on span "Events & Products" at bounding box center [58, 155] width 73 height 12
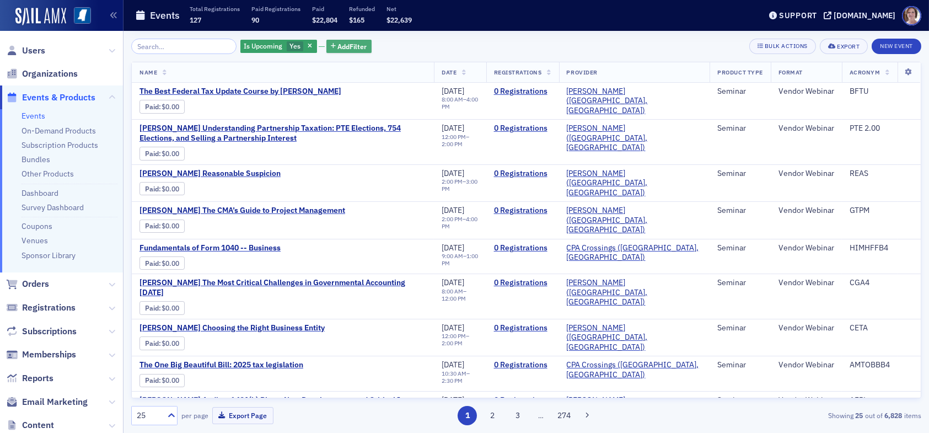
click at [344, 44] on span "Add Filter" at bounding box center [352, 46] width 29 height 10
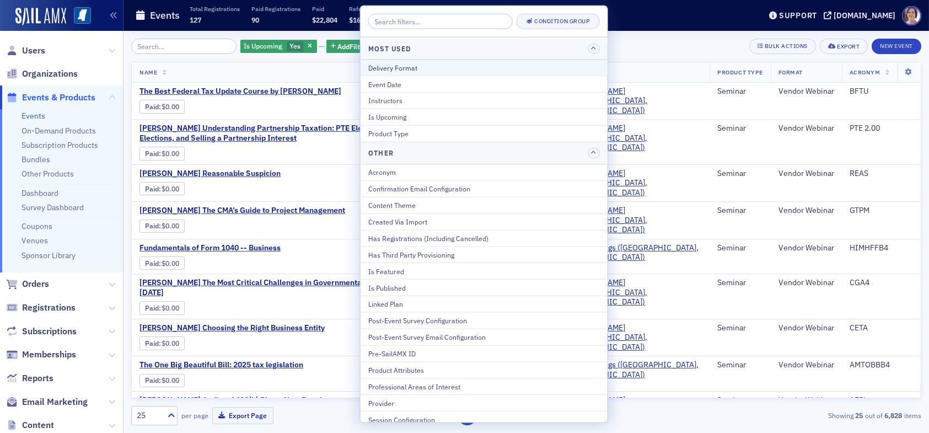
click at [402, 65] on div "Delivery Format" at bounding box center [484, 67] width 232 height 10
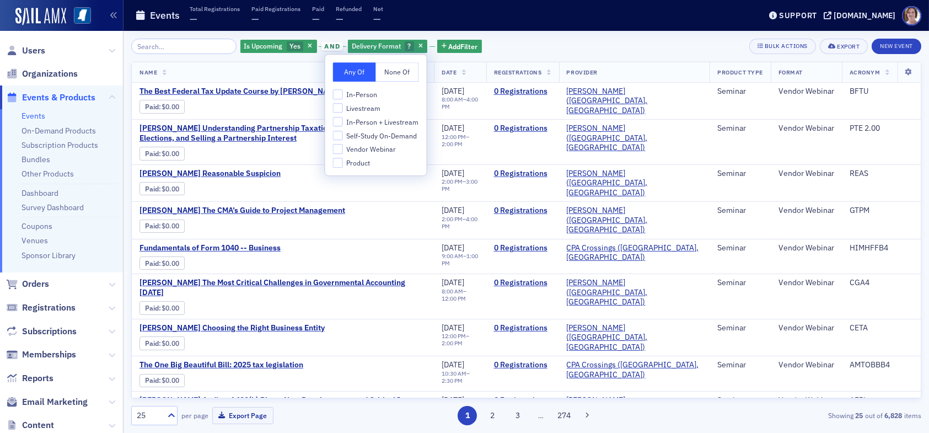
click at [367, 108] on span "Livestream" at bounding box center [363, 108] width 34 height 9
click at [343, 108] on input "Livestream" at bounding box center [338, 108] width 10 height 10
checkbox input "true"
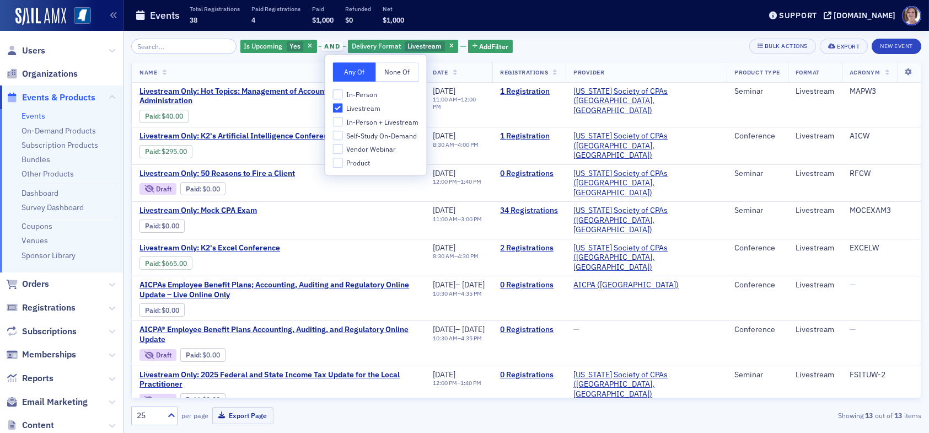
click at [367, 120] on span "In-Person + Livestream" at bounding box center [382, 121] width 72 height 9
click at [343, 120] on input "In-Person + Livestream" at bounding box center [338, 122] width 10 height 10
checkbox input "true"
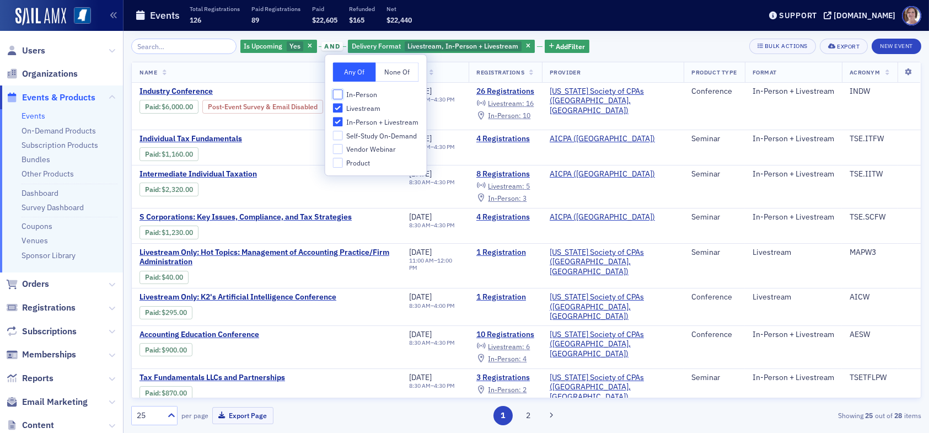
click at [339, 94] on input "In-Person" at bounding box center [338, 94] width 10 height 10
checkbox input "true"
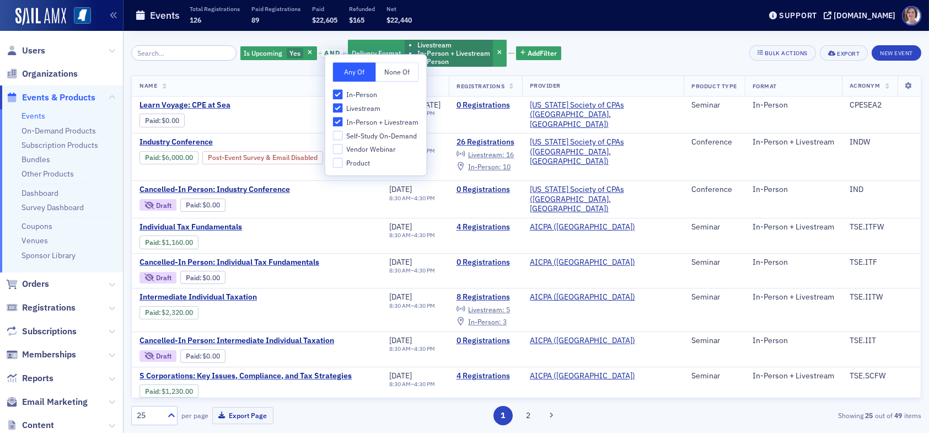
click at [587, 55] on div "Is Upcoming Yes and Delivery Format Livestream In-Person + Livestream In-Person…" at bounding box center [526, 53] width 790 height 29
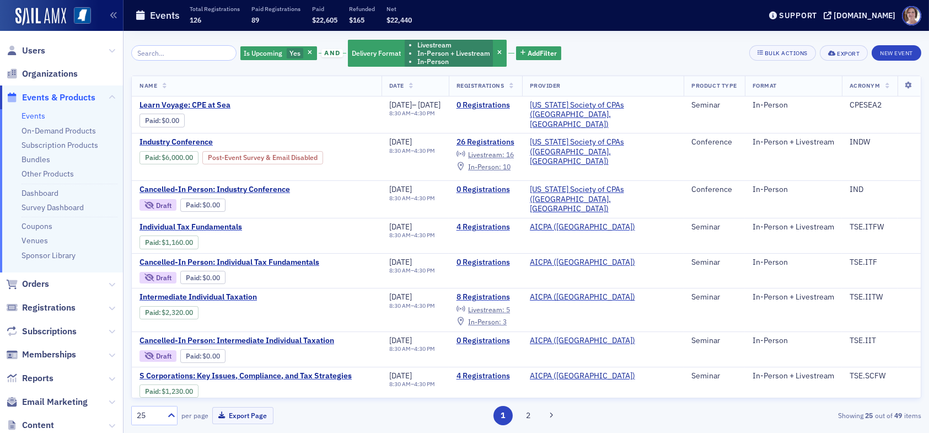
click at [624, 58] on div "Is Upcoming Yes and Delivery Format Livestream In-Person + Livestream In-Person…" at bounding box center [526, 53] width 790 height 29
click at [24, 51] on span "Users" at bounding box center [33, 51] width 23 height 12
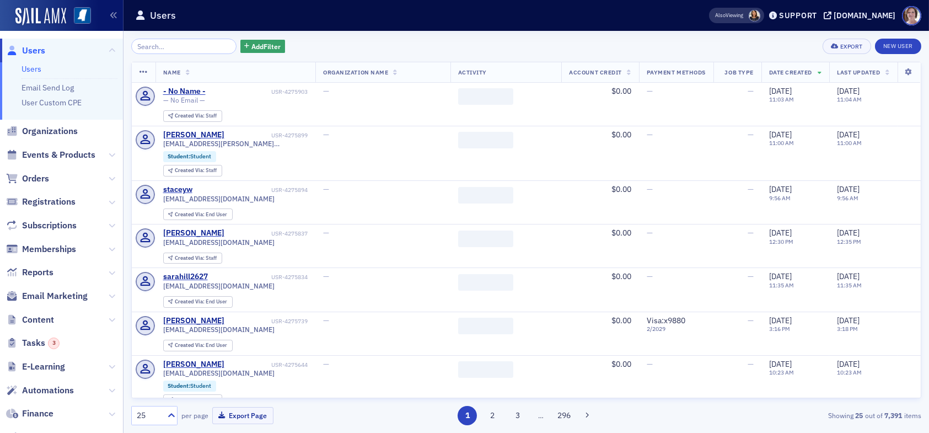
click at [187, 49] on input "search" at bounding box center [183, 46] width 105 height 15
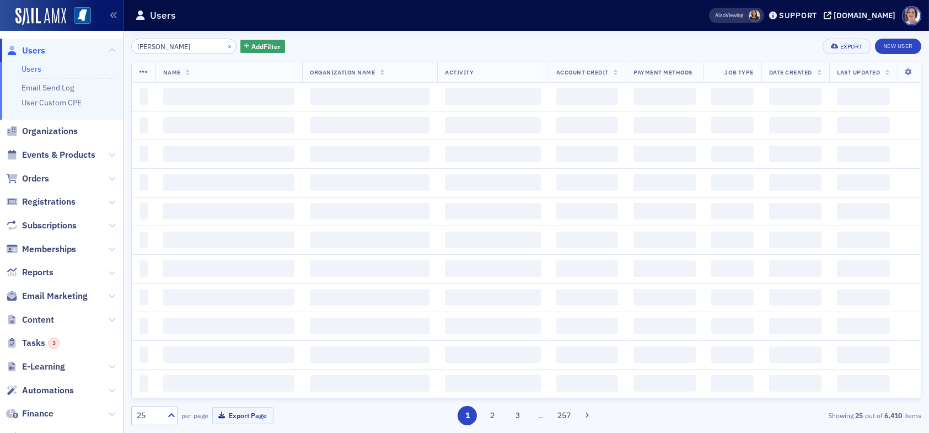
type input "[PERSON_NAME]"
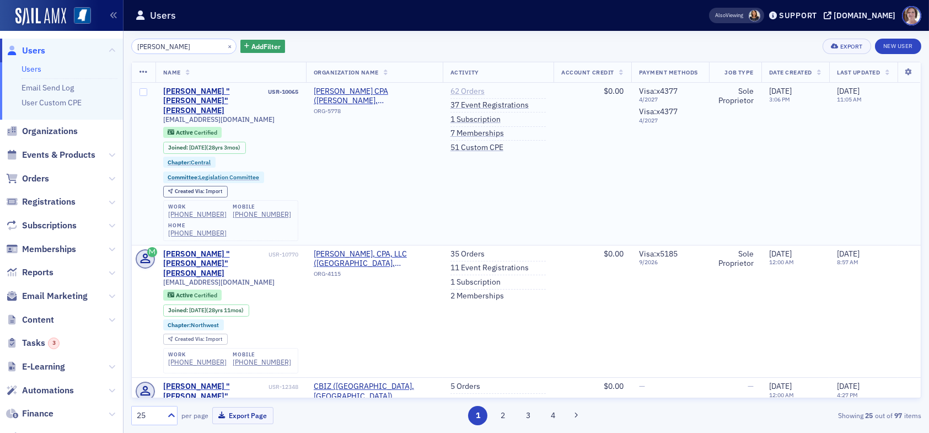
click at [458, 92] on link "62 Orders" at bounding box center [468, 92] width 34 height 10
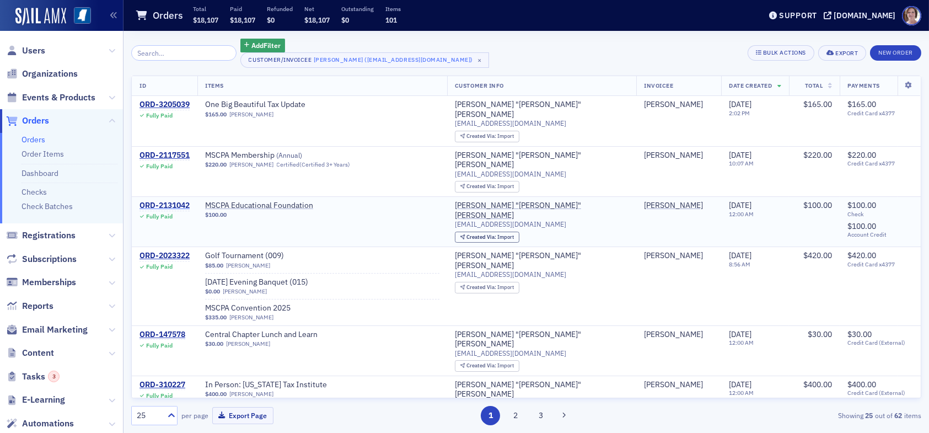
click at [178, 201] on div "ORD-2131042" at bounding box center [165, 206] width 50 height 10
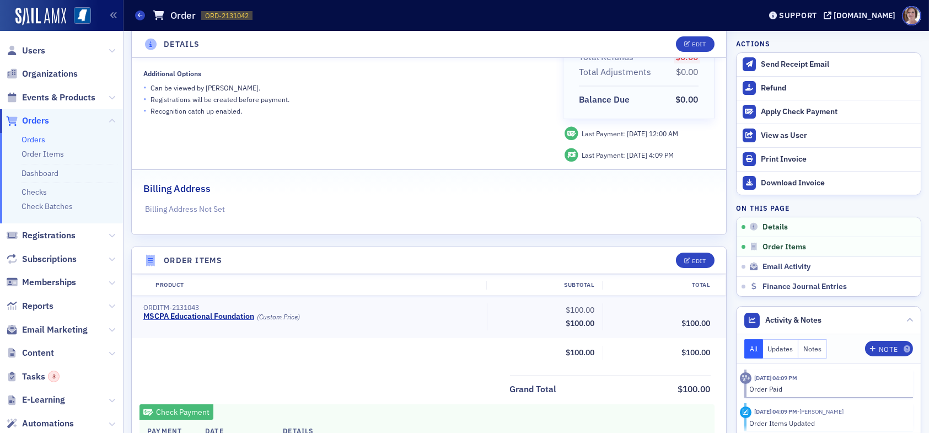
scroll to position [165, 0]
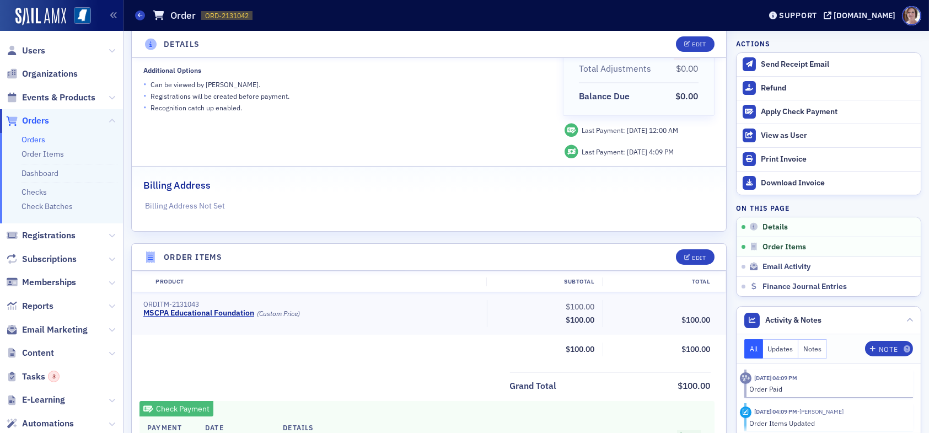
click at [576, 318] on span "$100.00" at bounding box center [580, 320] width 29 height 10
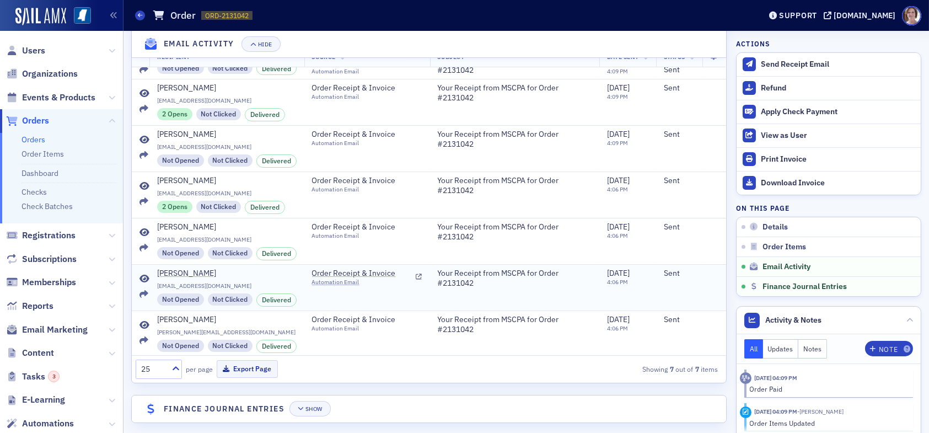
scroll to position [818, 0]
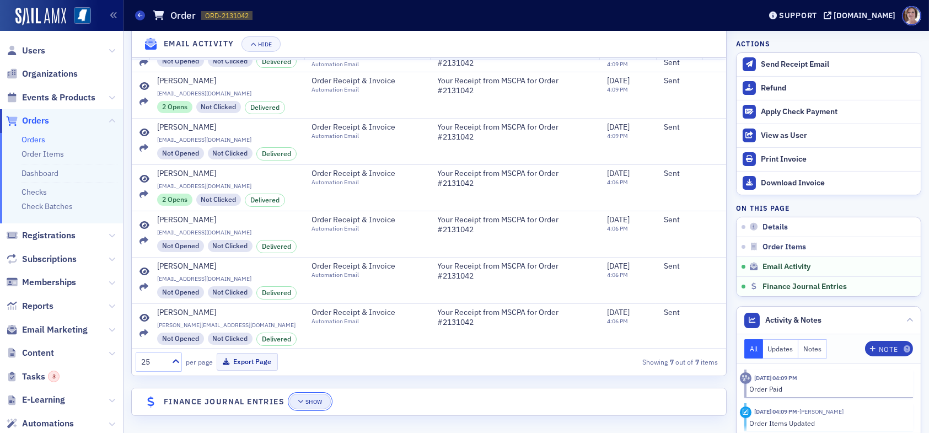
click at [314, 400] on div "Show" at bounding box center [314, 402] width 17 height 6
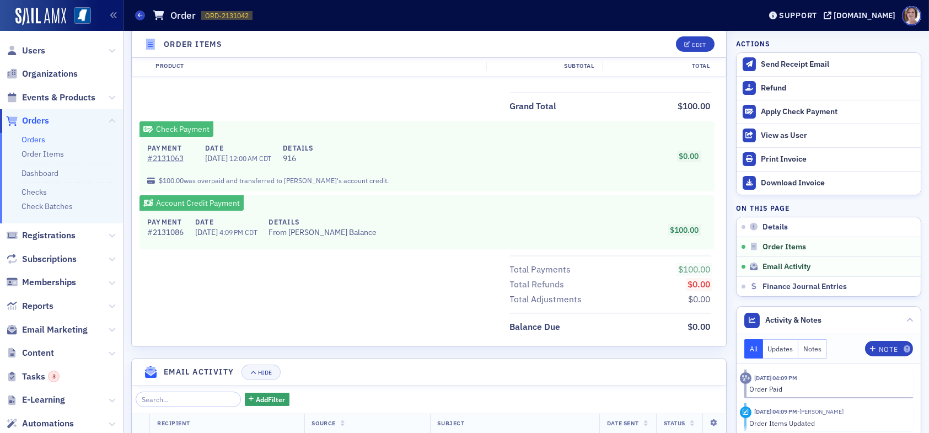
scroll to position [409, 0]
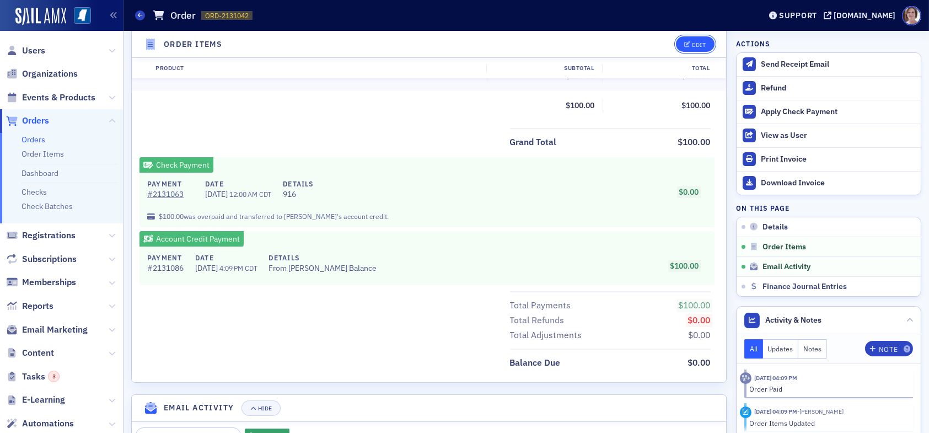
click at [689, 40] on button "Edit" at bounding box center [695, 43] width 38 height 15
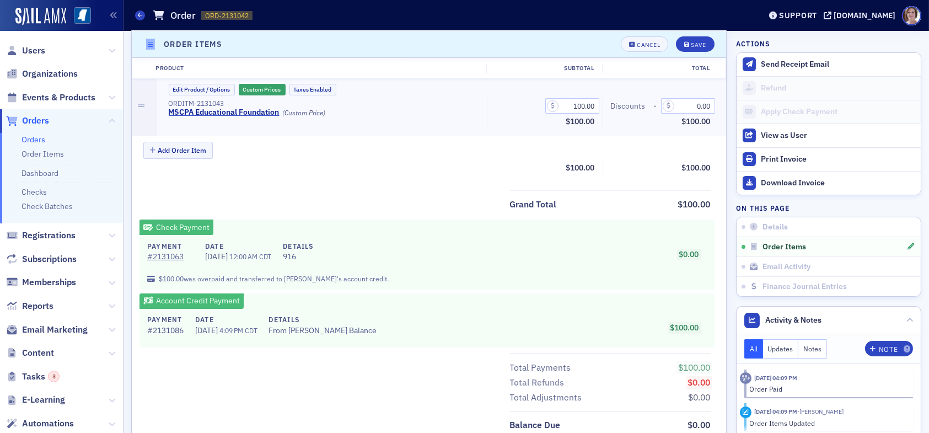
scroll to position [371, 0]
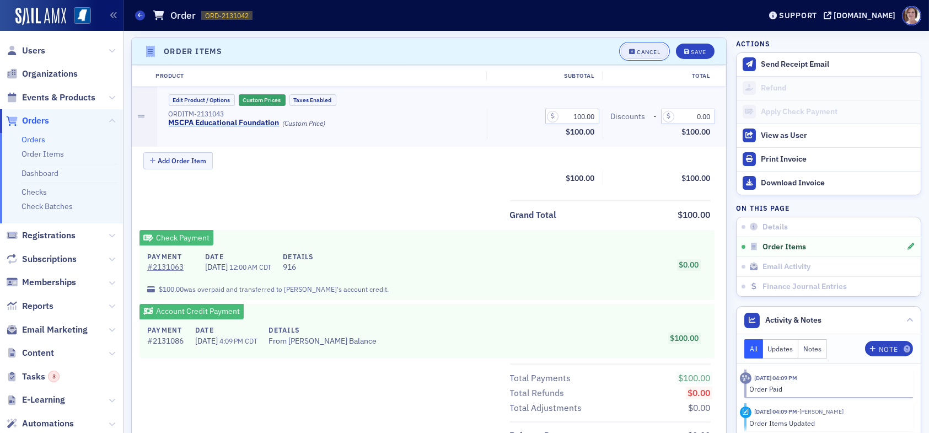
click at [646, 51] on div "Cancel" at bounding box center [648, 52] width 23 height 6
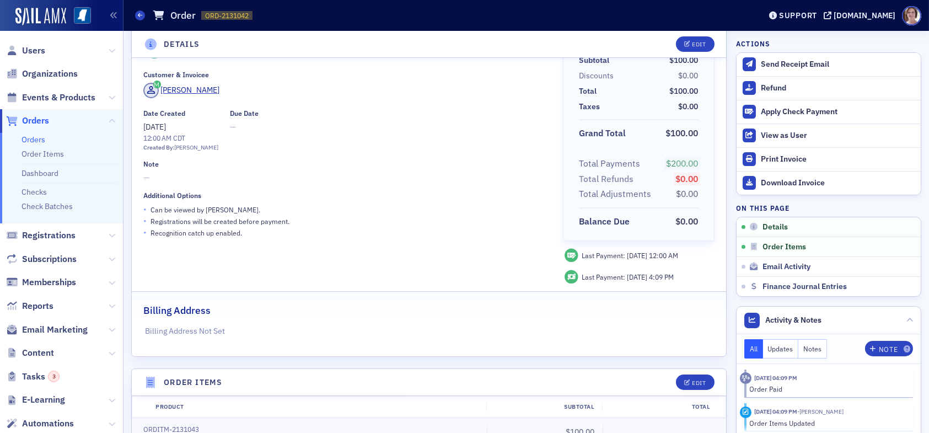
scroll to position [0, 0]
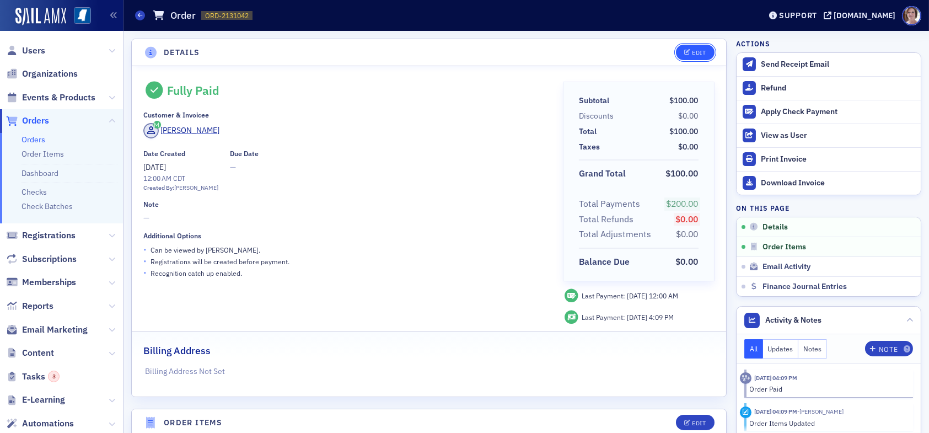
click at [684, 54] on span "Edit" at bounding box center [695, 53] width 22 height 6
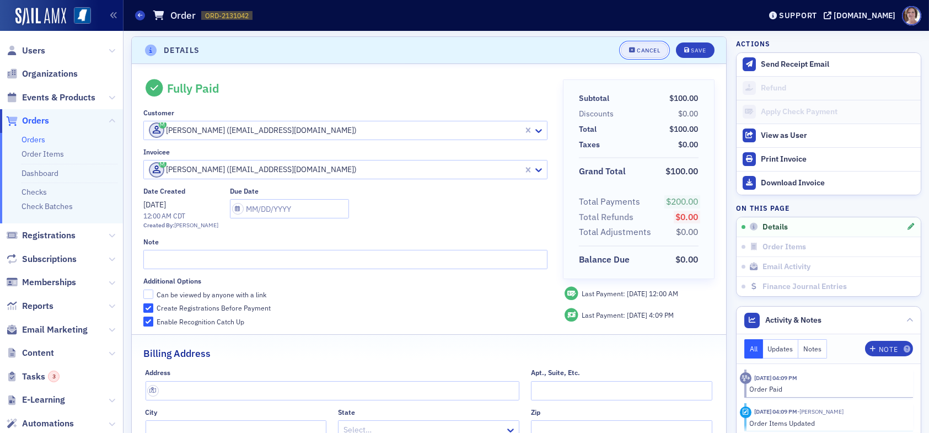
click at [637, 49] on div "Cancel" at bounding box center [648, 50] width 23 height 6
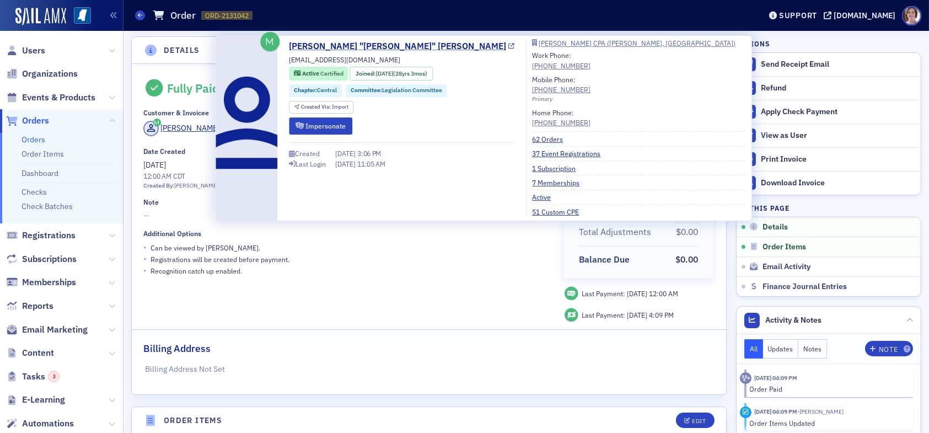
click at [326, 45] on link "[PERSON_NAME] "[PERSON_NAME]" [PERSON_NAME]" at bounding box center [402, 46] width 226 height 13
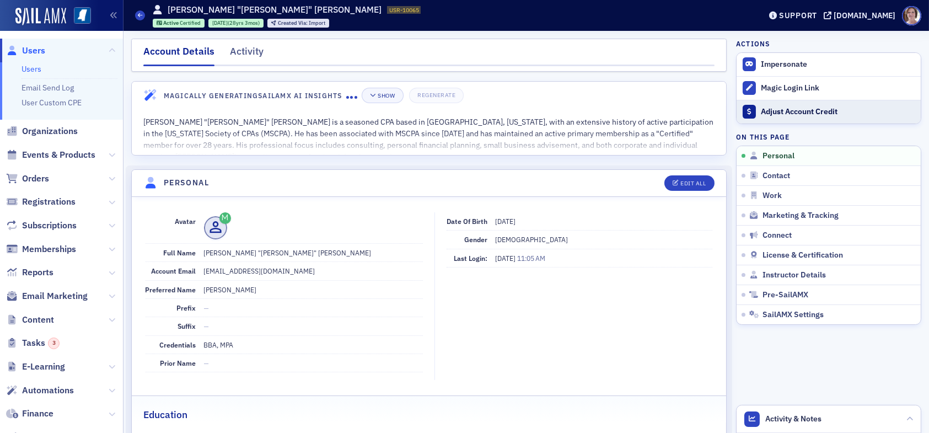
click at [777, 112] on div "Adjust Account Credit" at bounding box center [838, 112] width 154 height 10
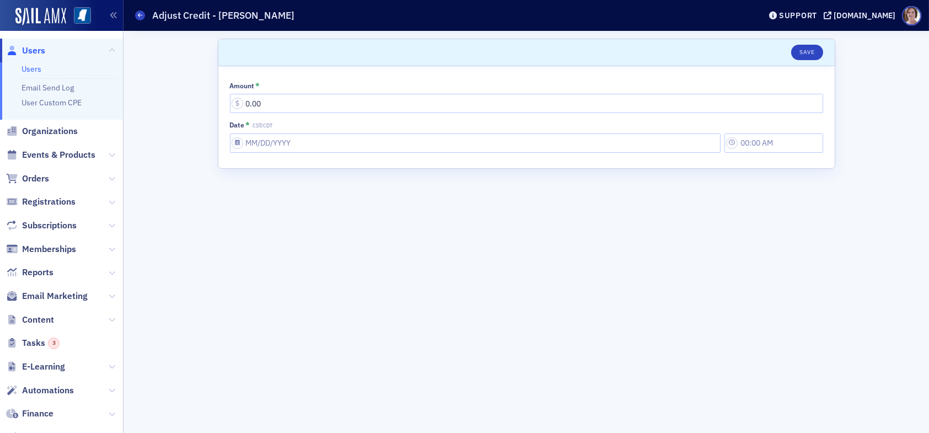
click at [39, 48] on span "Users" at bounding box center [33, 51] width 23 height 12
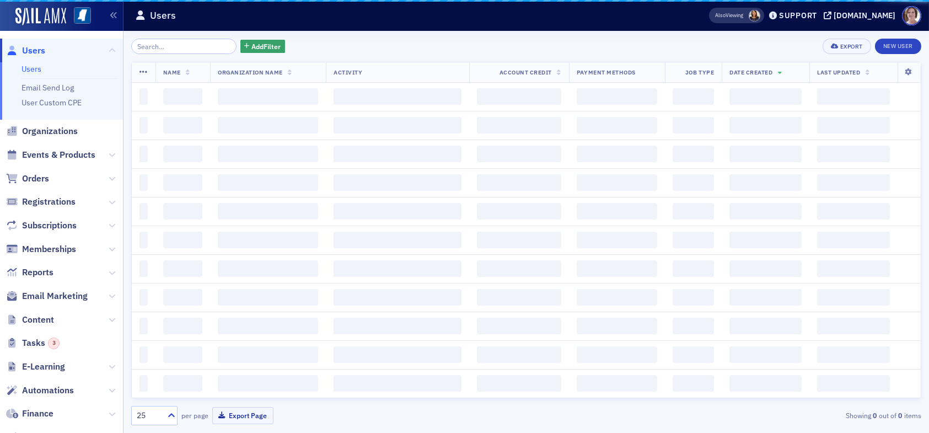
click at [41, 52] on span "Users" at bounding box center [33, 51] width 23 height 12
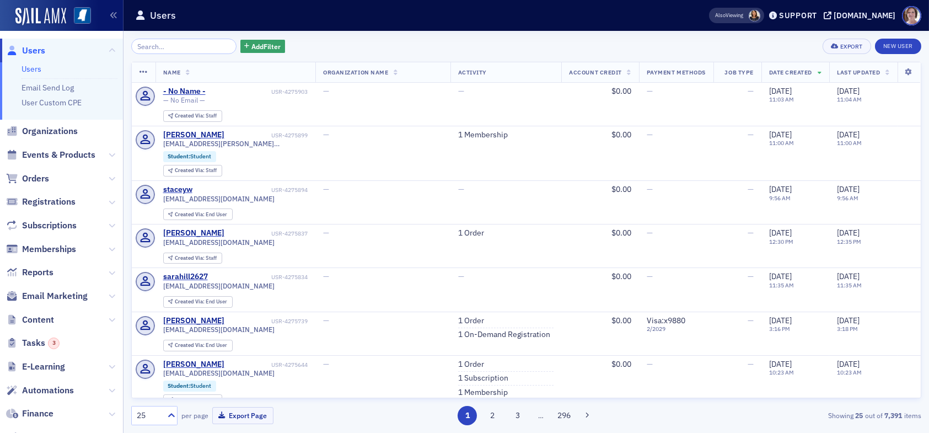
click at [453, 47] on div "Add Filter Export New User" at bounding box center [526, 46] width 790 height 15
click at [35, 49] on span "Users" at bounding box center [33, 51] width 23 height 12
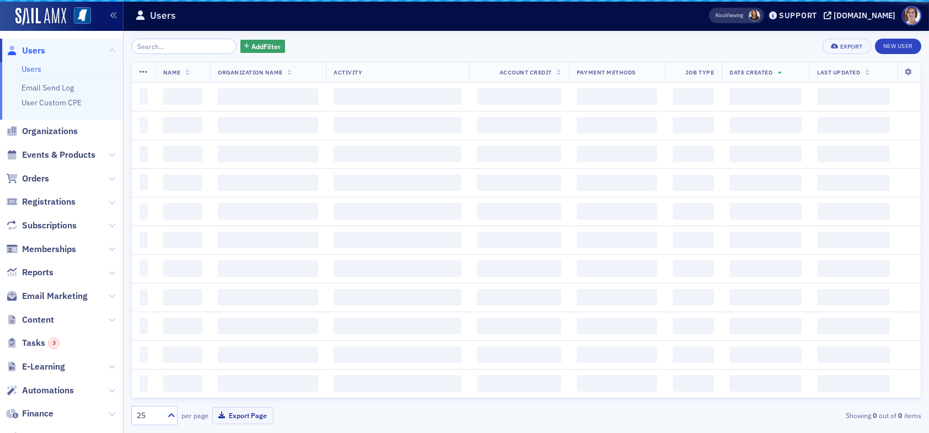
drag, startPoint x: 157, startPoint y: 45, endPoint x: 178, endPoint y: 46, distance: 20.4
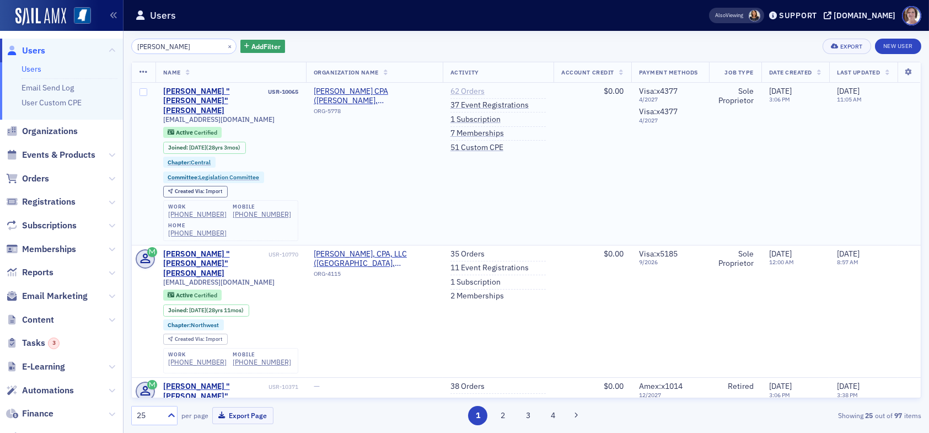
type input "[PERSON_NAME]"
click at [460, 88] on link "62 Orders" at bounding box center [468, 92] width 34 height 10
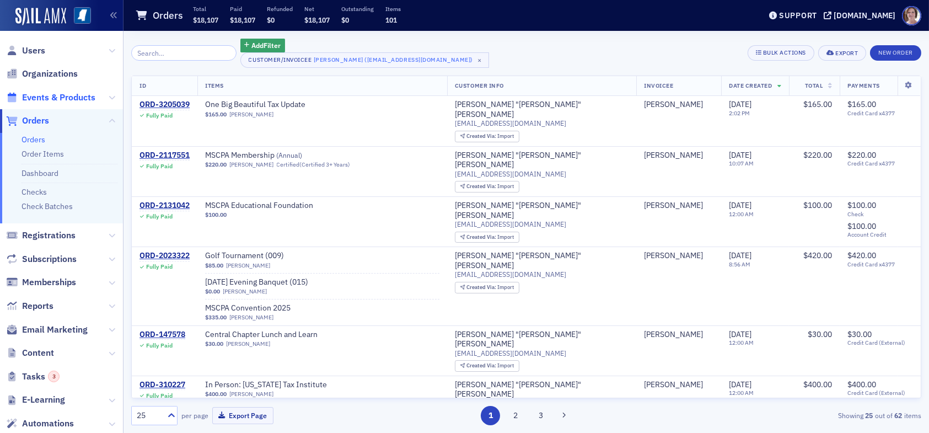
click at [46, 97] on span "Events & Products" at bounding box center [58, 98] width 73 height 12
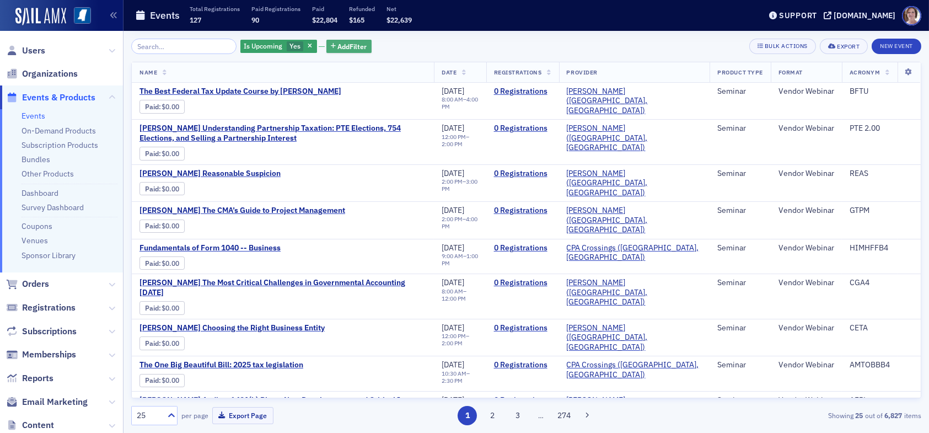
click at [339, 46] on span "Add Filter" at bounding box center [352, 46] width 29 height 10
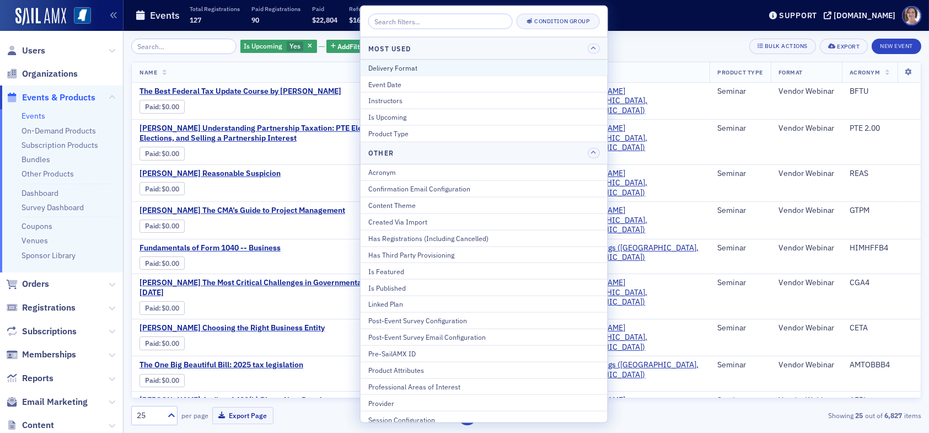
click at [435, 70] on div "Delivery Format" at bounding box center [484, 67] width 232 height 10
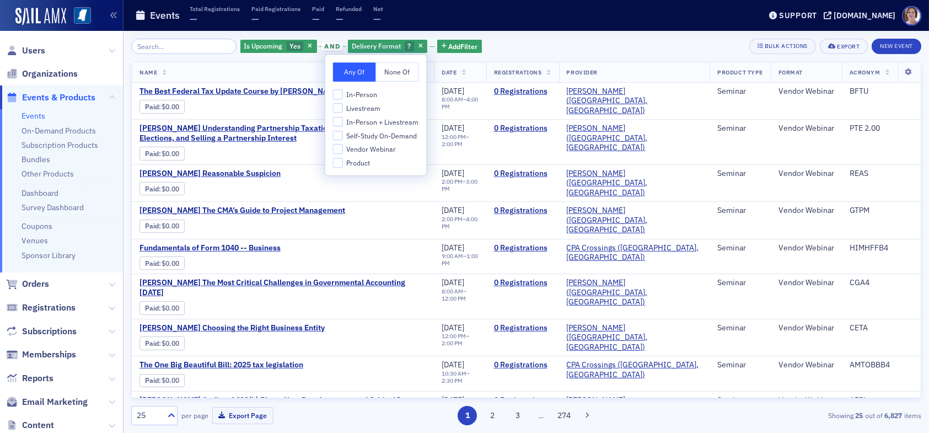
drag, startPoint x: 355, startPoint y: 97, endPoint x: 354, endPoint y: 109, distance: 11.6
click at [354, 103] on div "In-Person Livestream In-Person + Livestream Self-Study On-Demand Vendor Webinar…" at bounding box center [376, 128] width 86 height 78
click at [354, 110] on span "Livestream" at bounding box center [363, 108] width 34 height 9
click at [343, 110] on input "Livestream" at bounding box center [338, 108] width 10 height 10
checkbox input "true"
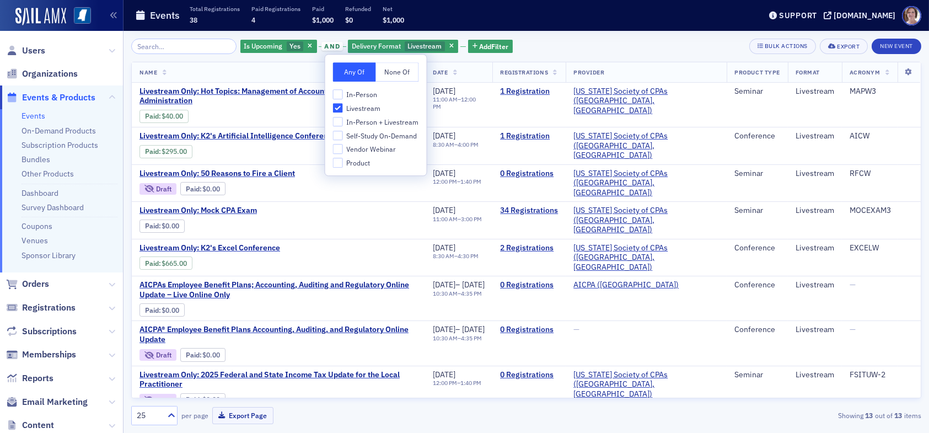
click at [356, 120] on span "In-Person + Livestream" at bounding box center [382, 121] width 72 height 9
click at [343, 120] on input "In-Person + Livestream" at bounding box center [338, 122] width 10 height 10
checkbox input "true"
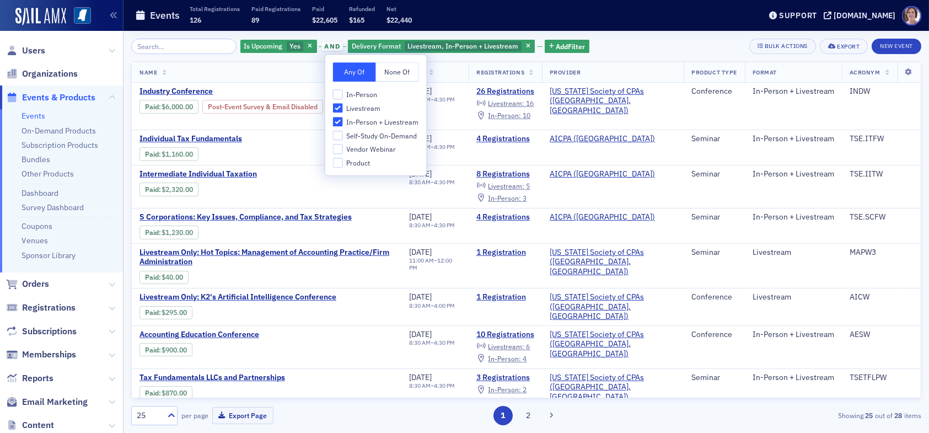
click at [345, 94] on label "In-Person" at bounding box center [376, 94] width 86 height 10
click at [343, 94] on input "In-Person" at bounding box center [338, 94] width 10 height 10
checkbox input "true"
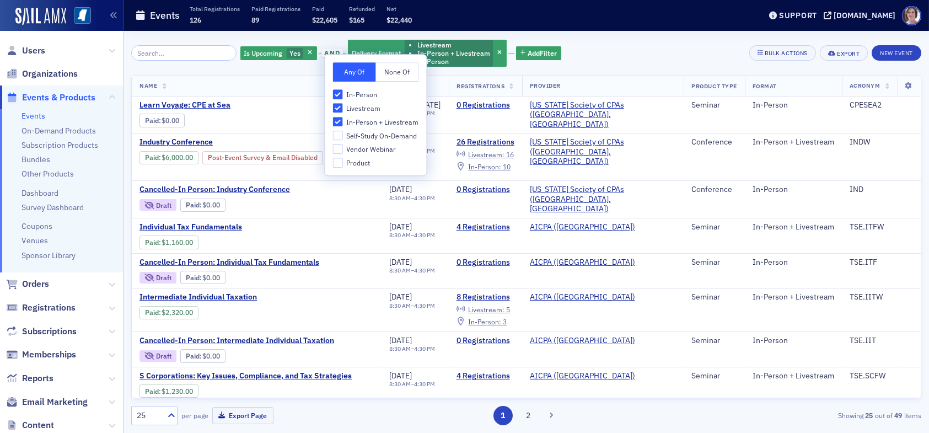
click at [622, 49] on div "Is Upcoming Yes and Delivery Format Livestream In-Person + Livestream In-Person…" at bounding box center [526, 53] width 790 height 29
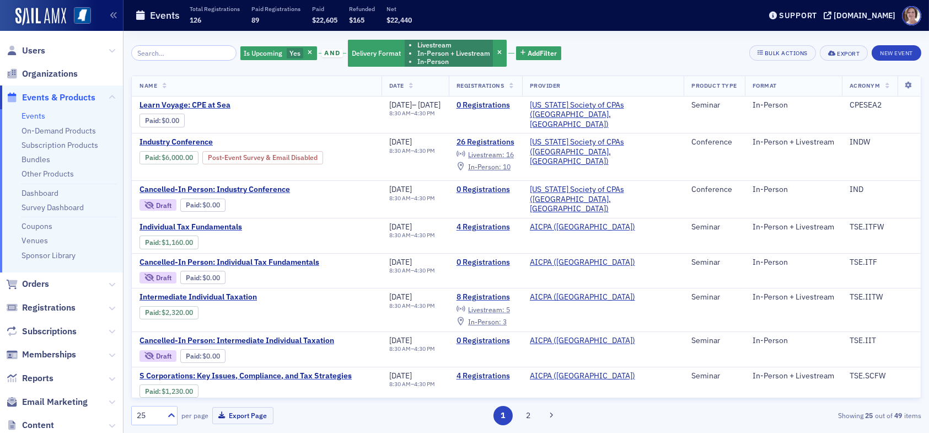
click at [659, 55] on div "Is Upcoming Yes and Delivery Format Livestream In-Person + Livestream In-Person…" at bounding box center [526, 53] width 790 height 29
click at [37, 52] on span "Users" at bounding box center [33, 51] width 23 height 12
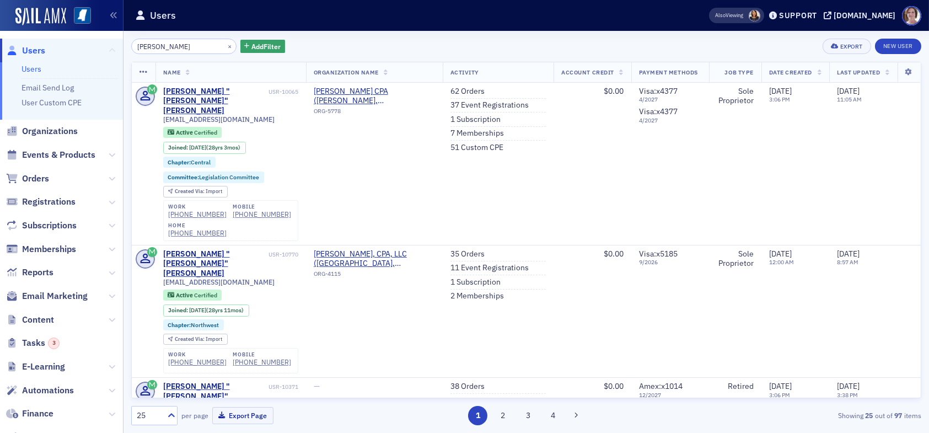
drag, startPoint x: 118, startPoint y: 51, endPoint x: 104, endPoint y: 53, distance: 14.4
click at [104, 53] on div "Users Users Email Send Log User Custom CPE Organizations Events & Products Orde…" at bounding box center [464, 216] width 929 height 433
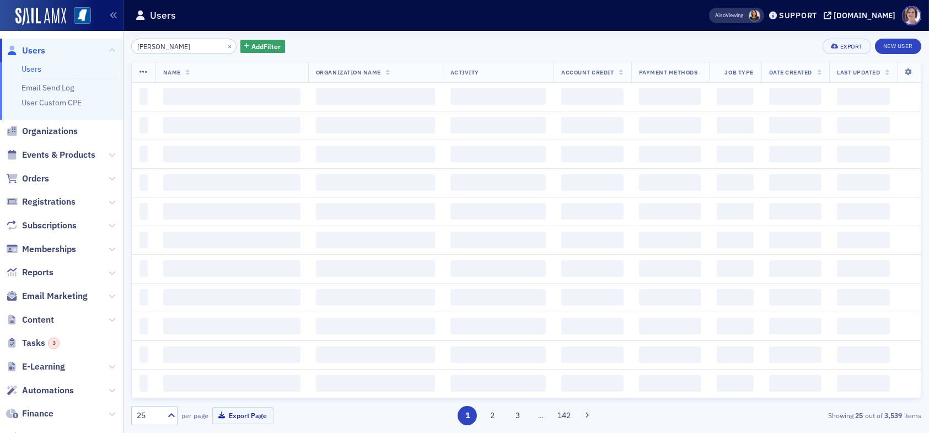
type input "[PERSON_NAME]"
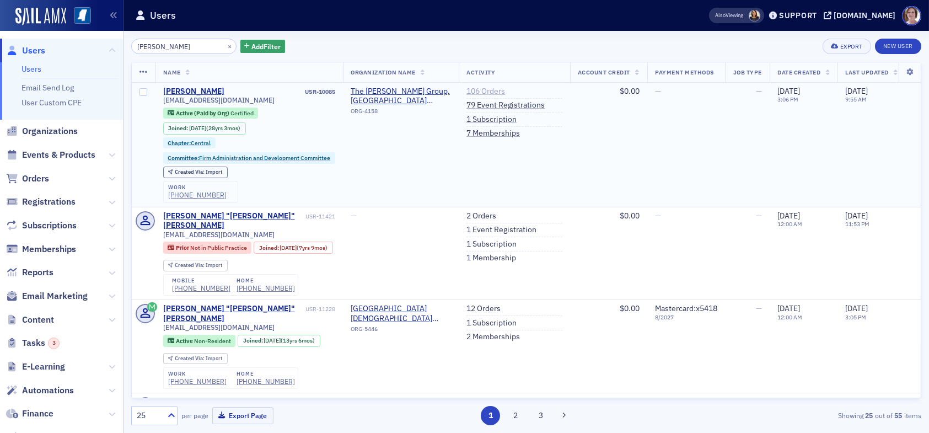
click at [497, 92] on link "106 Orders" at bounding box center [486, 92] width 39 height 10
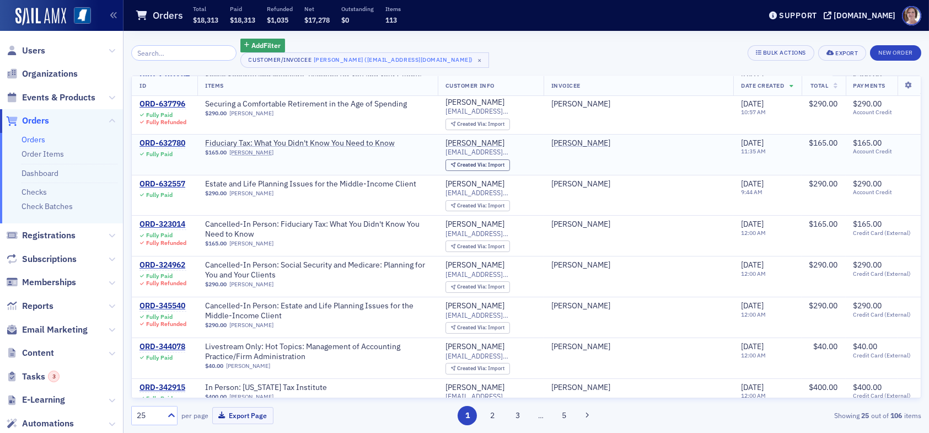
scroll to position [221, 0]
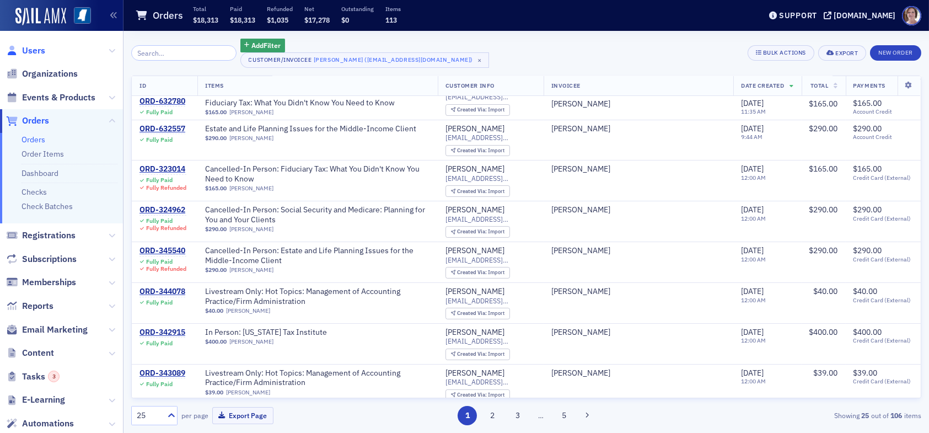
click at [35, 48] on span "Users" at bounding box center [33, 51] width 23 height 12
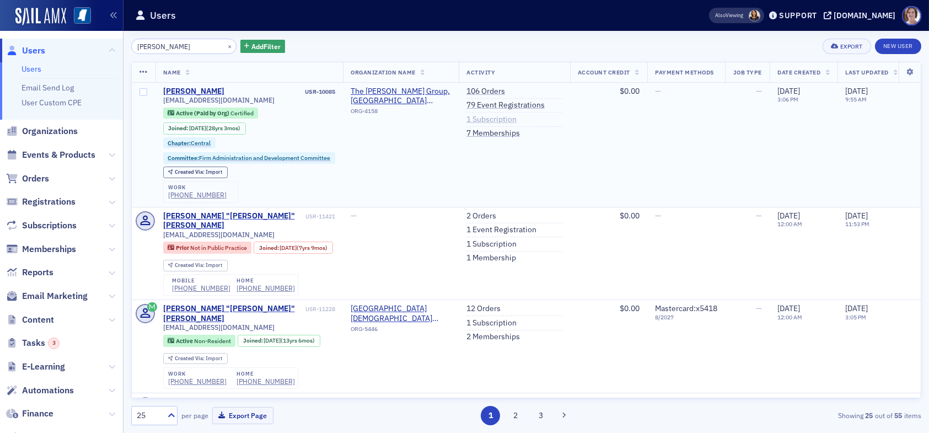
click at [501, 121] on link "1 Subscription" at bounding box center [492, 120] width 50 height 10
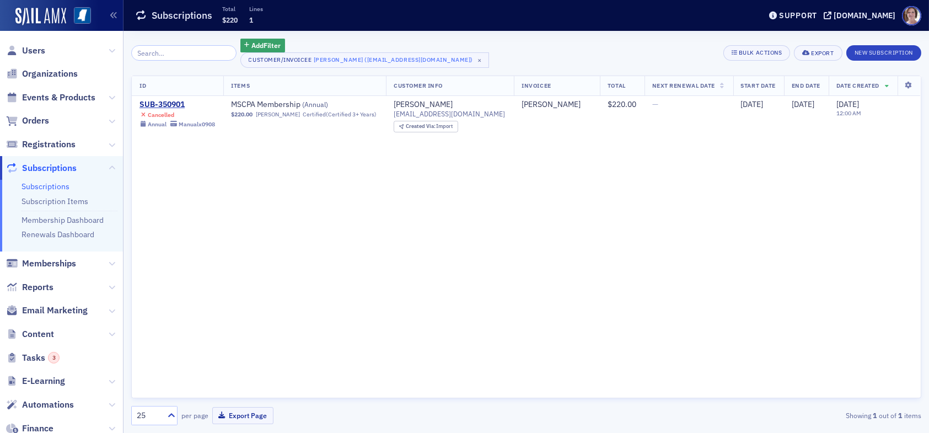
drag, startPoint x: 38, startPoint y: 48, endPoint x: 48, endPoint y: 55, distance: 12.7
click at [38, 49] on span "Users" at bounding box center [33, 51] width 23 height 12
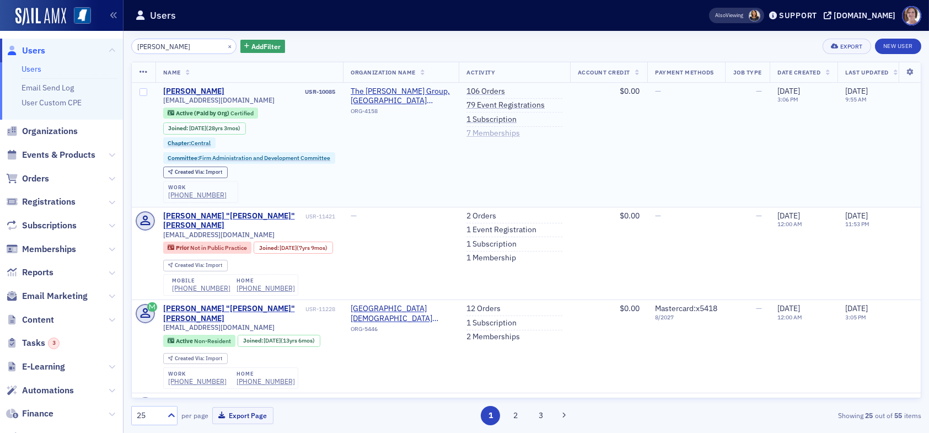
click at [494, 133] on link "7 Memberships" at bounding box center [493, 134] width 53 height 10
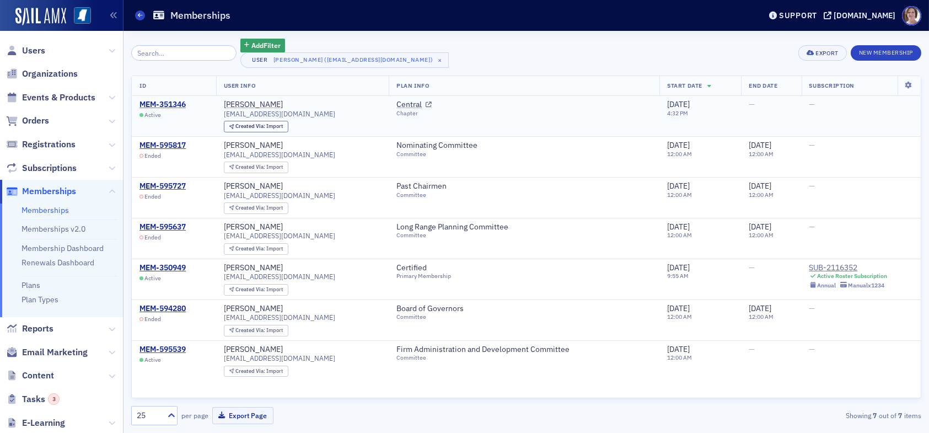
click at [170, 104] on div "MEM-351346" at bounding box center [163, 105] width 46 height 10
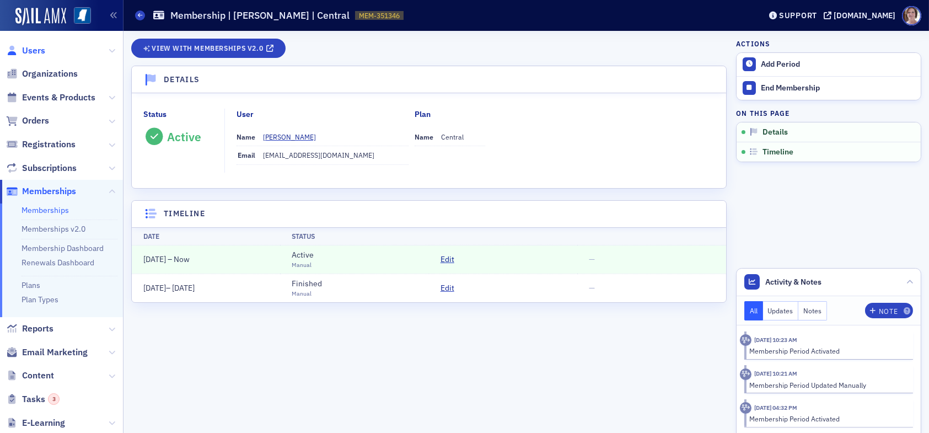
click at [33, 51] on span "Users" at bounding box center [33, 51] width 23 height 12
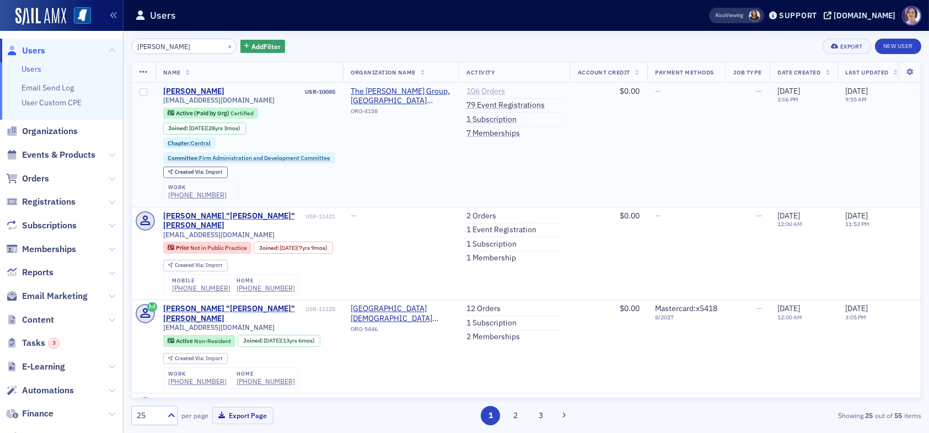
click at [492, 89] on link "106 Orders" at bounding box center [486, 92] width 39 height 10
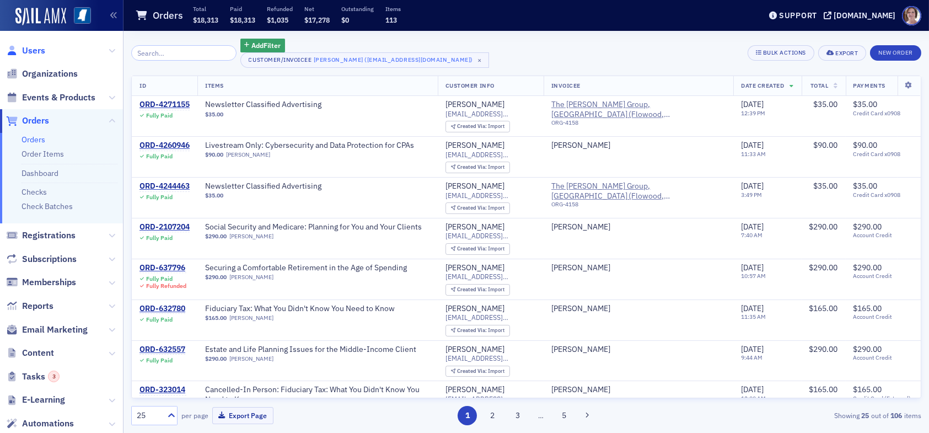
click at [28, 51] on span "Users" at bounding box center [33, 51] width 23 height 12
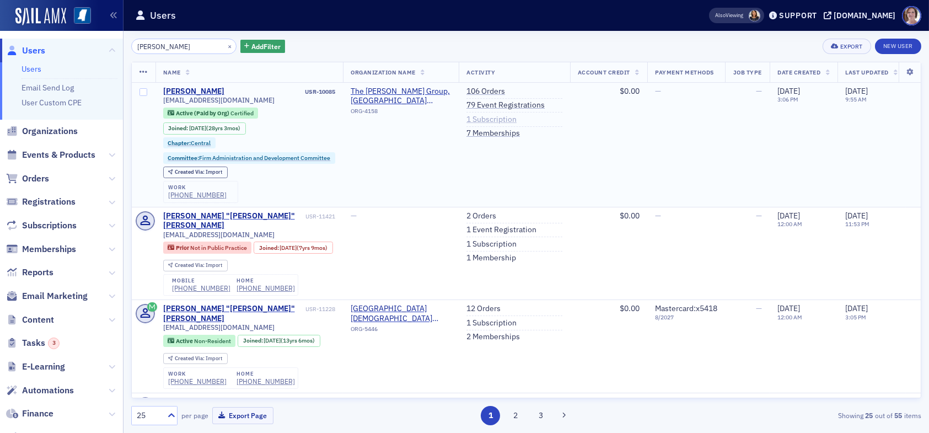
click at [495, 120] on link "1 Subscription" at bounding box center [492, 120] width 50 height 10
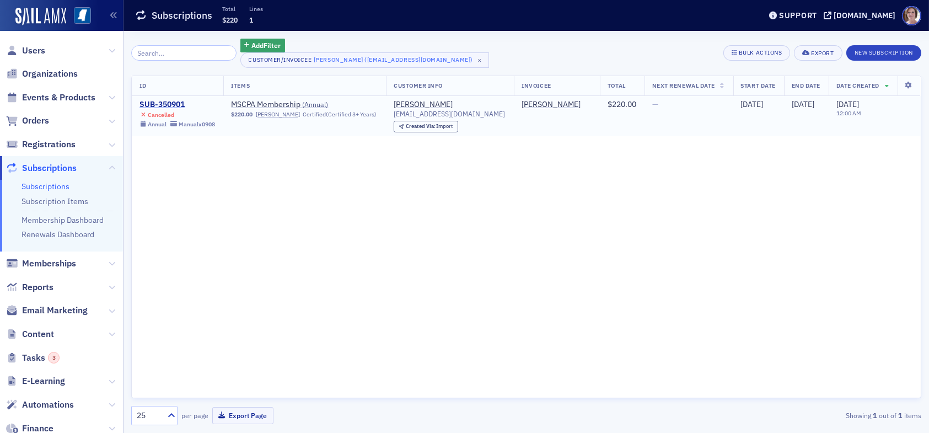
click at [169, 106] on div "SUB-350901" at bounding box center [178, 105] width 76 height 10
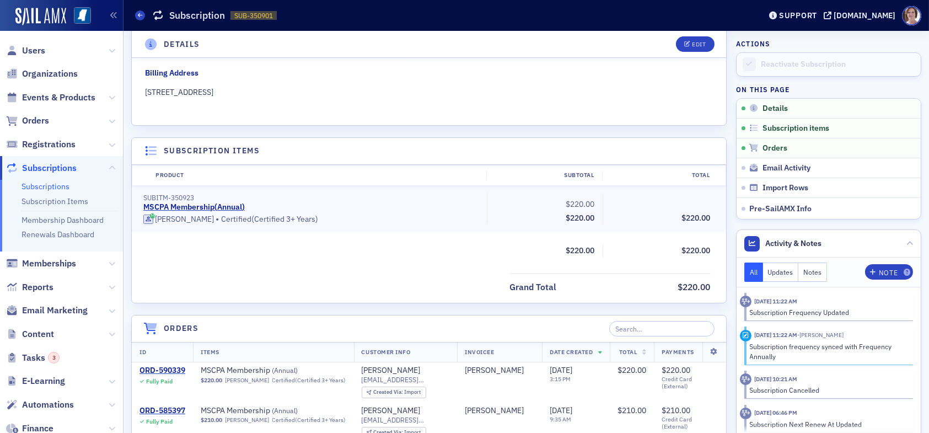
scroll to position [165, 0]
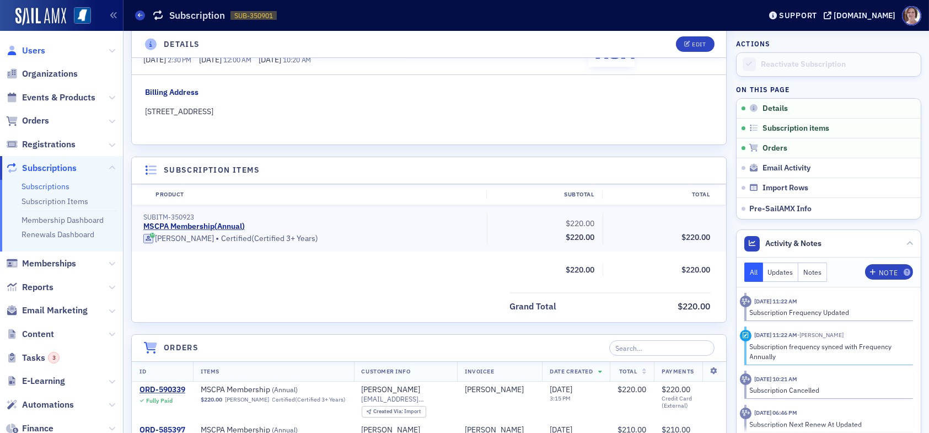
click at [35, 49] on span "Users" at bounding box center [33, 51] width 23 height 12
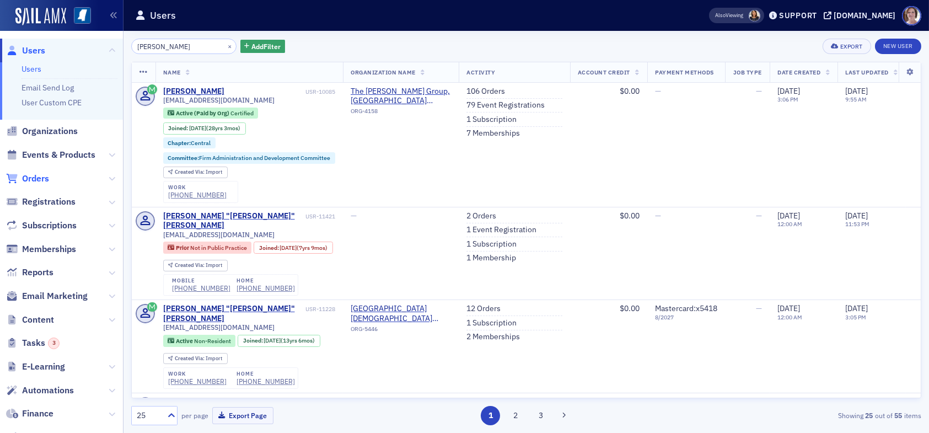
click at [37, 177] on span "Orders" at bounding box center [35, 179] width 27 height 12
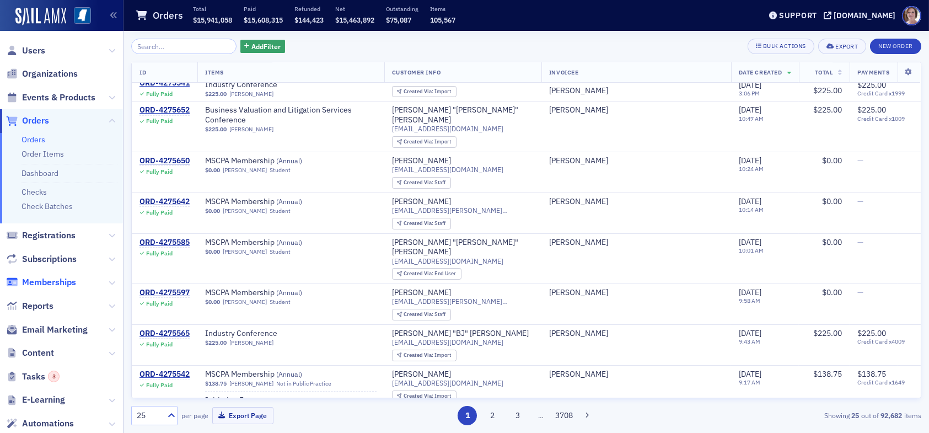
click at [73, 279] on span "Memberships" at bounding box center [49, 282] width 54 height 12
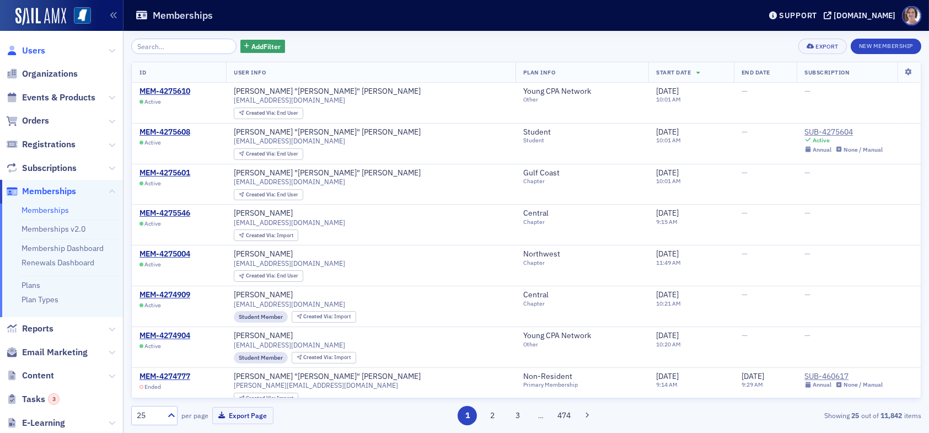
click at [44, 50] on span "Users" at bounding box center [33, 51] width 23 height 12
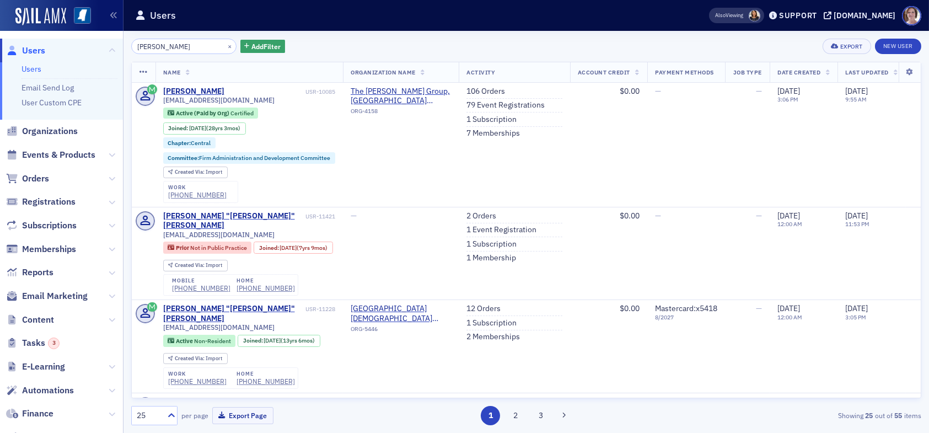
drag, startPoint x: 188, startPoint y: 46, endPoint x: 45, endPoint y: 40, distance: 143.0
click at [52, 47] on div "Users Users Email Send Log User Custom CPE Organizations Events & Products Orde…" at bounding box center [464, 216] width 929 height 433
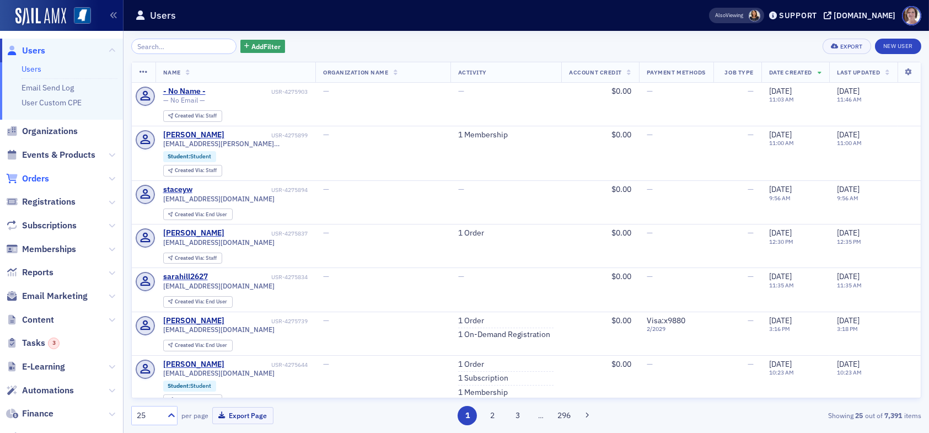
click at [39, 175] on span "Orders" at bounding box center [35, 179] width 27 height 12
